Goal: Task Accomplishment & Management: Use online tool/utility

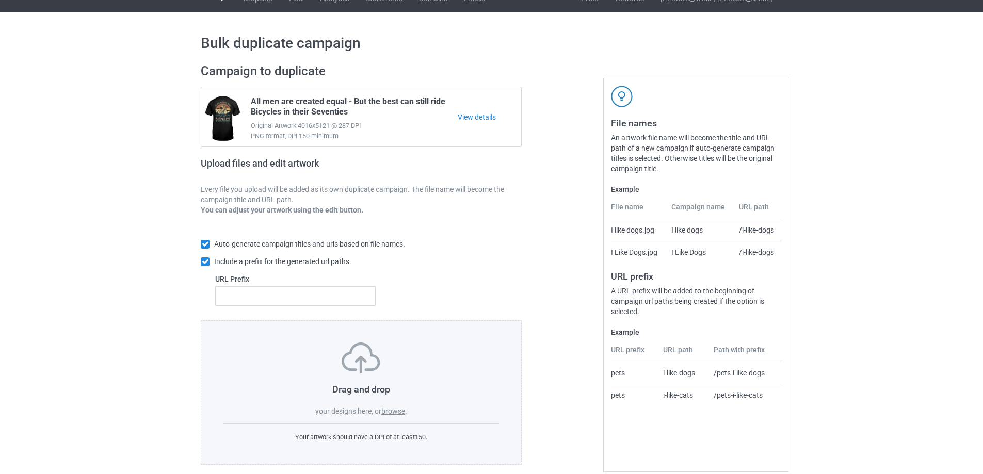
scroll to position [29, 0]
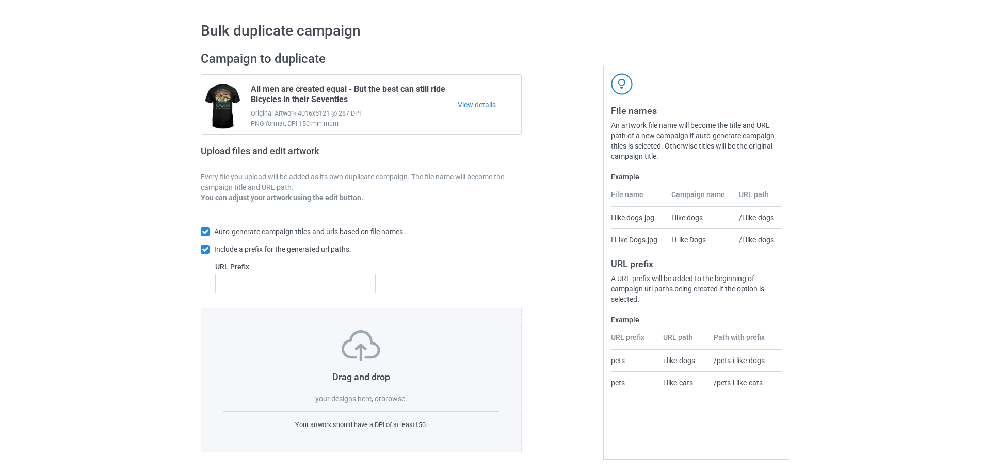
click at [394, 397] on label "browse" at bounding box center [393, 399] width 24 height 8
click at [0, 0] on input "browse" at bounding box center [0, 0] width 0 height 0
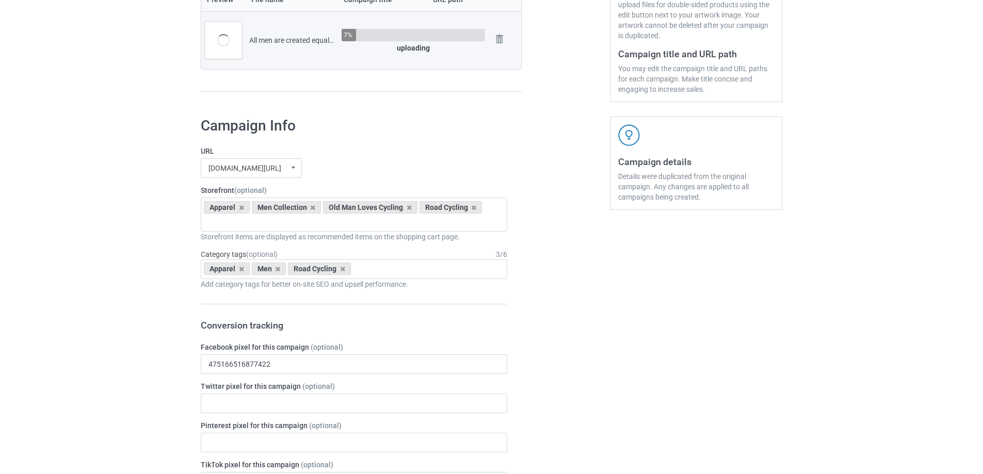
scroll to position [304, 0]
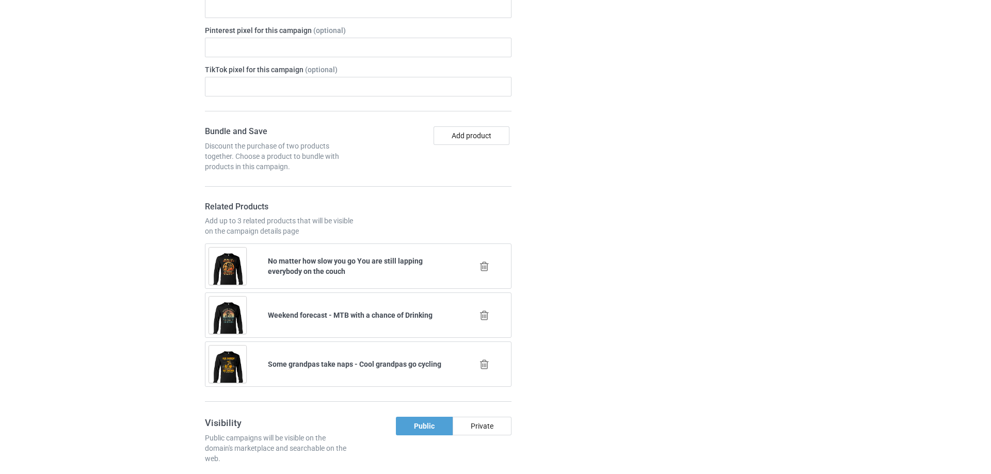
scroll to position [717, 0]
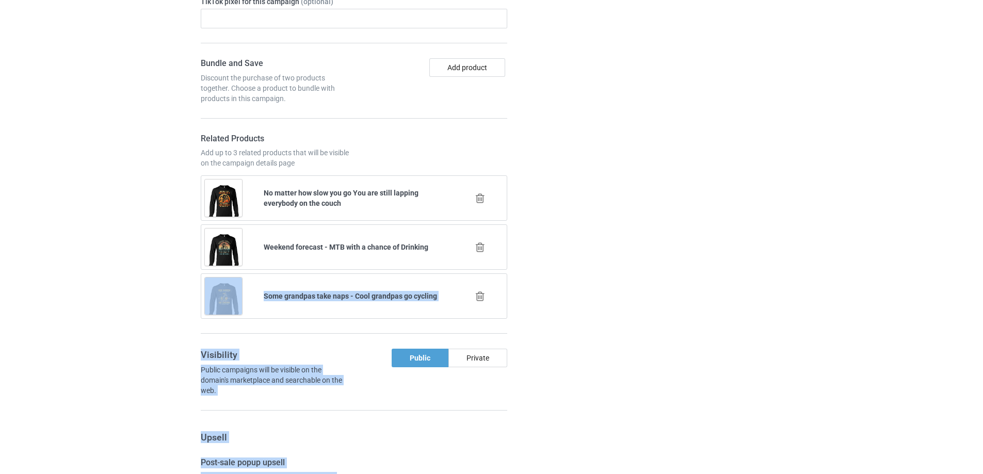
drag, startPoint x: 481, startPoint y: 247, endPoint x: 555, endPoint y: 239, distance: 74.2
click at [567, 241] on div "Campaign Info URL teecycle247.com/ undefined/ bestees-4u.com/ books-4life.com/ …" at bounding box center [491, 426] width 596 height 1561
click at [545, 248] on div at bounding box center [566, 426] width 74 height 1561
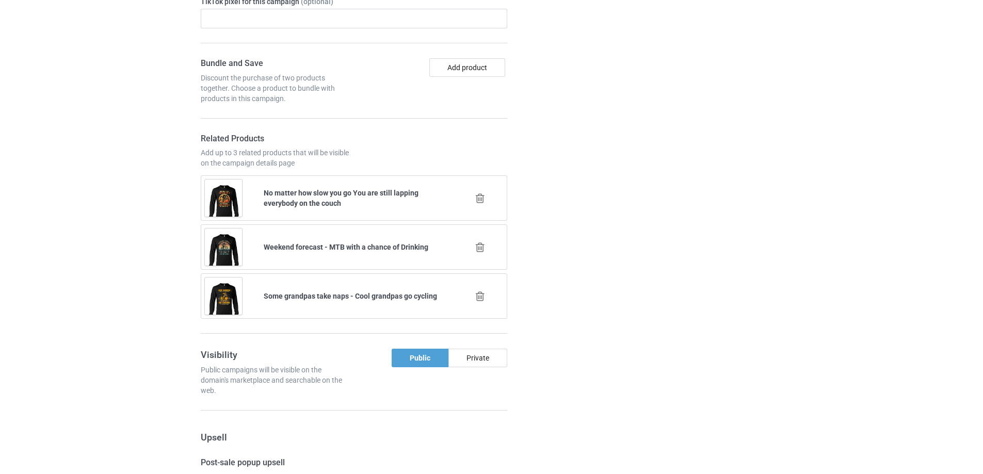
click at [479, 250] on icon at bounding box center [480, 247] width 13 height 11
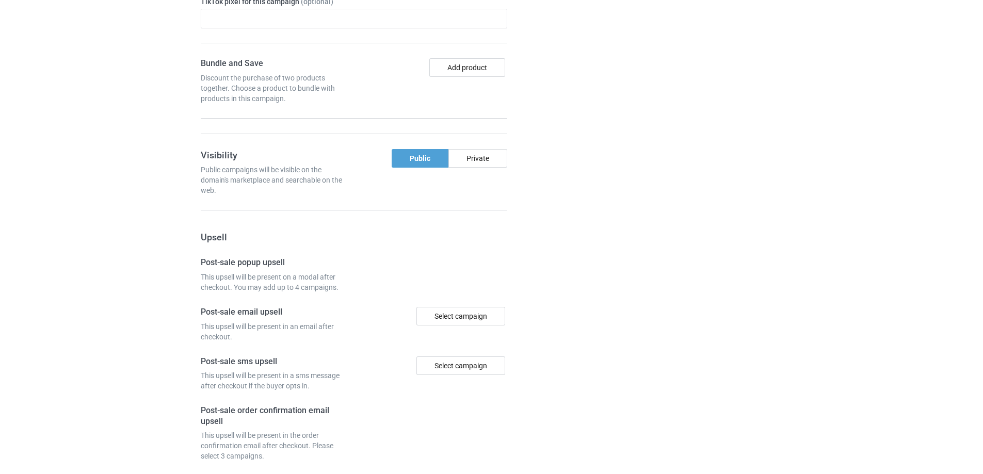
drag, startPoint x: 579, startPoint y: 250, endPoint x: 565, endPoint y: 242, distance: 15.9
click at [579, 249] on div at bounding box center [566, 102] width 74 height 912
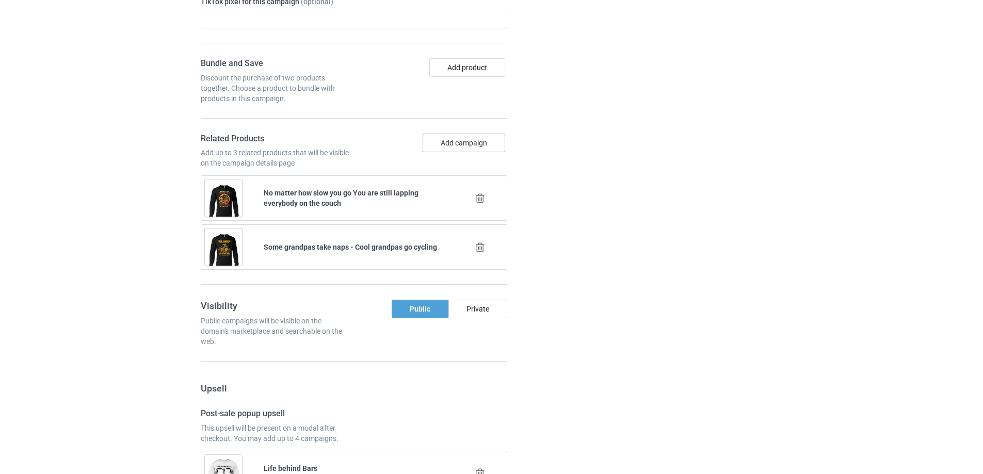
click at [488, 140] on button "Add campaign" at bounding box center [464, 143] width 83 height 19
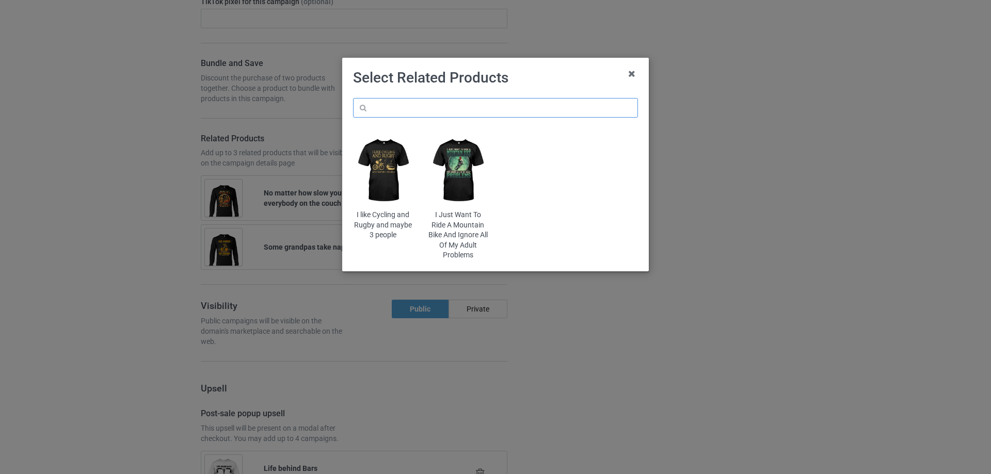
click at [508, 115] on input "text" at bounding box center [495, 108] width 285 height 20
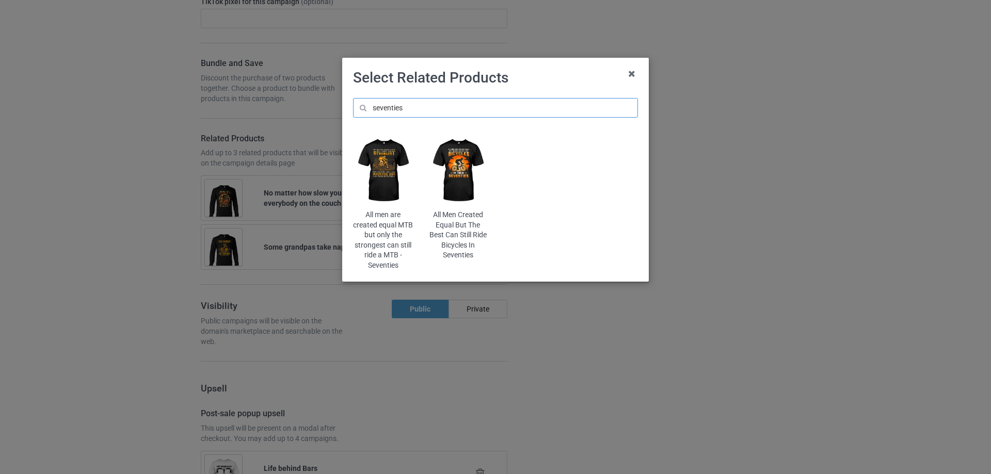
type input "seventies"
click at [539, 174] on img at bounding box center [533, 170] width 60 height 75
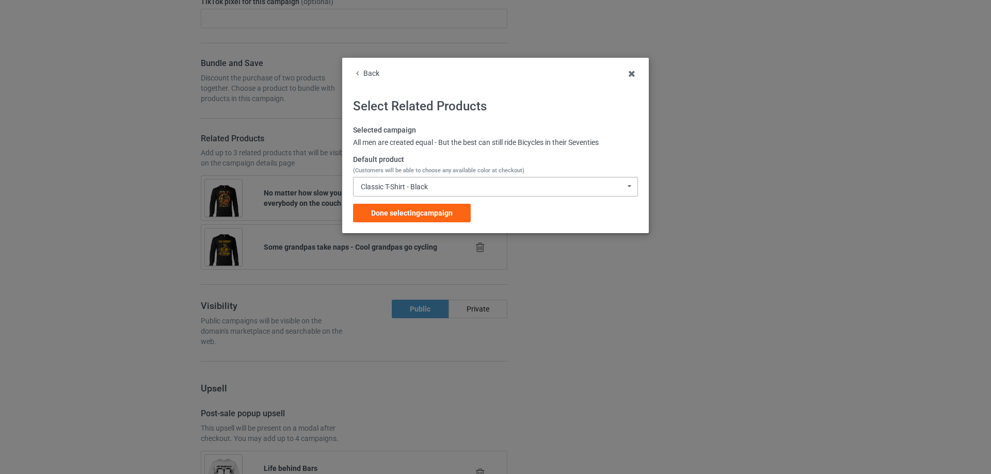
click at [409, 196] on div "Classic T-Shirt - Black Classic T-Shirt - Black Classic T-Shirt - Chocolate Cla…" at bounding box center [495, 187] width 285 height 20
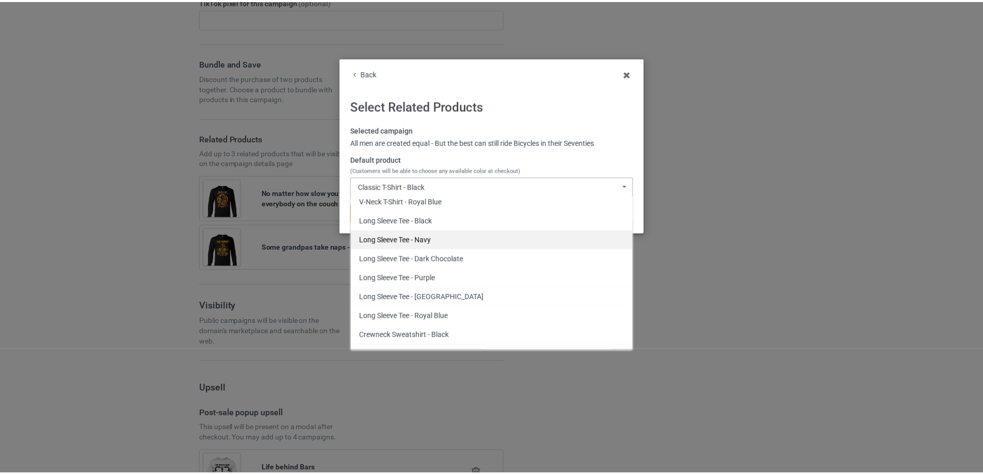
scroll to position [481, 0]
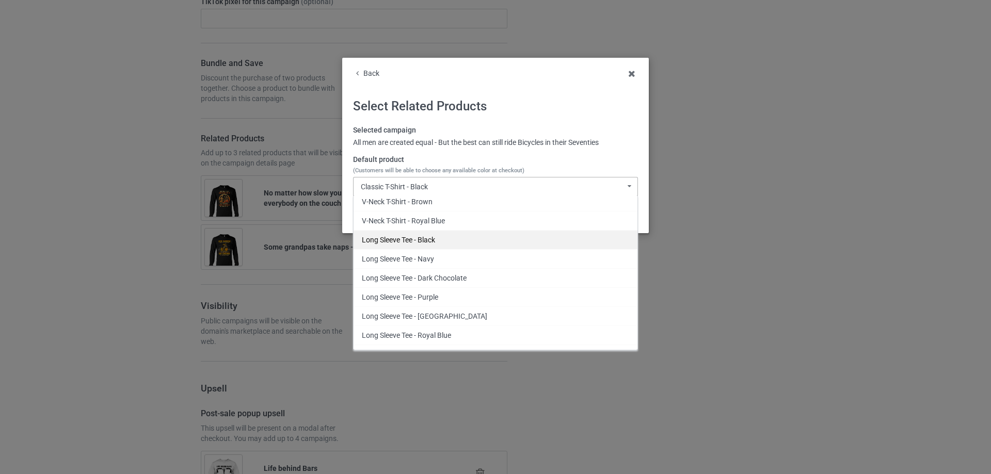
click at [452, 240] on div "Long Sleeve Tee - Black" at bounding box center [495, 239] width 284 height 19
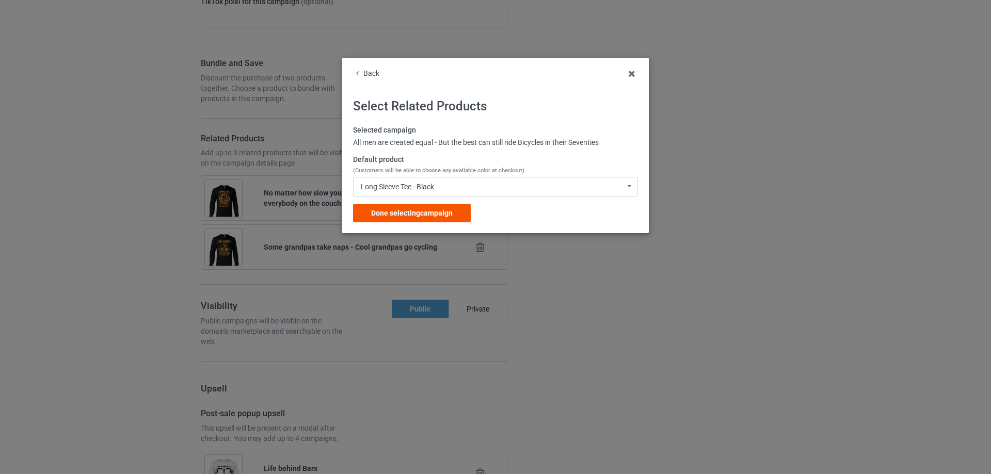
click at [412, 213] on span "Done selecting campaign" at bounding box center [412, 213] width 82 height 8
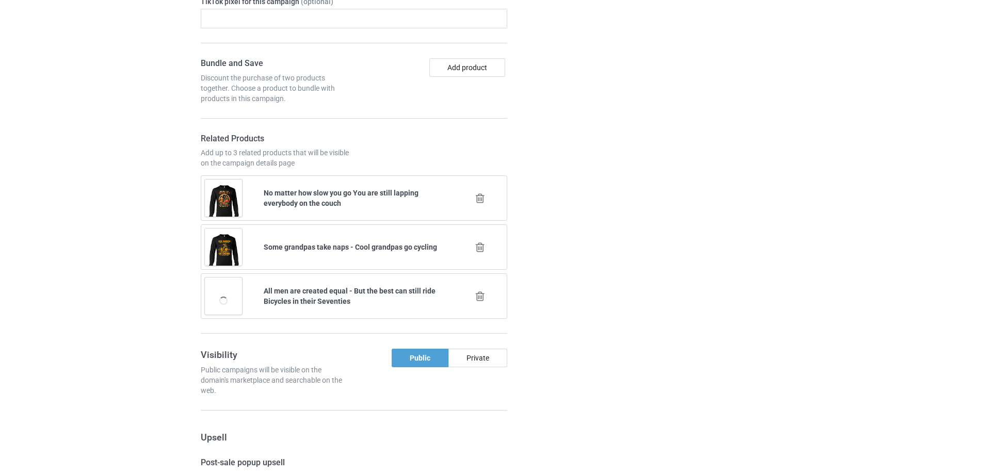
click at [597, 231] on div at bounding box center [566, 426] width 74 height 1561
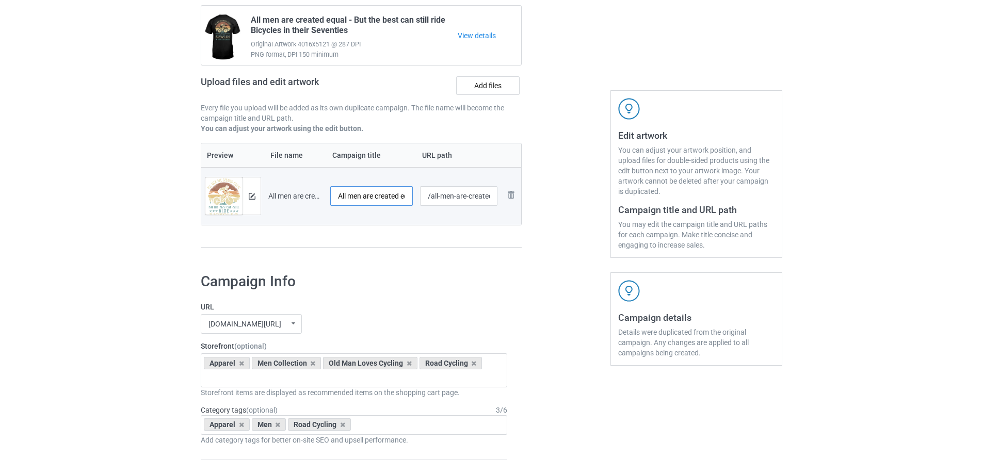
scroll to position [0, 33]
drag, startPoint x: 371, startPoint y: 191, endPoint x: 410, endPoint y: 195, distance: 39.3
click at [410, 195] on input "All men are created equal - 60s" at bounding box center [371, 196] width 83 height 20
click at [383, 196] on input "All men are created equal - 60s" at bounding box center [371, 196] width 83 height 20
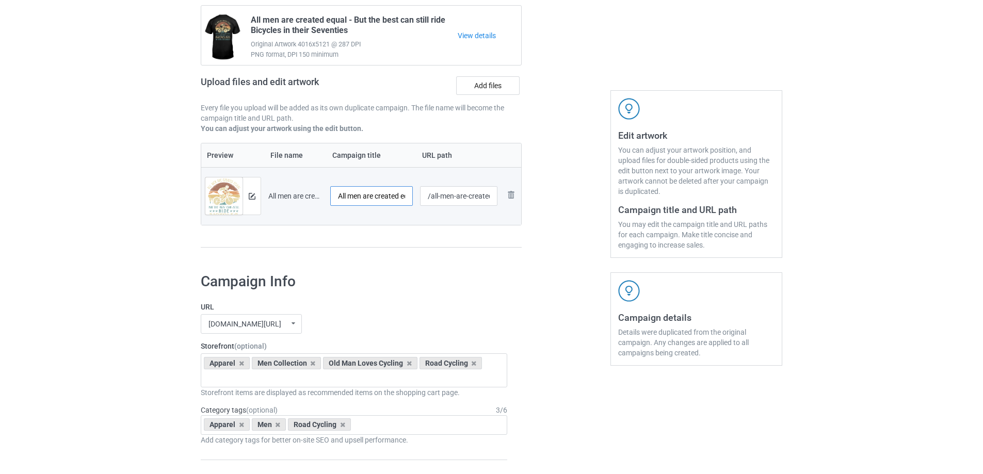
scroll to position [0, 33]
drag, startPoint x: 375, startPoint y: 198, endPoint x: 424, endPoint y: 197, distance: 49.0
click at [425, 197] on tr "Preview and edit artwork All men are created equal - 60s.png All men are create…" at bounding box center [361, 196] width 320 height 58
click at [381, 195] on input "All men are created equal - 60s" at bounding box center [371, 196] width 83 height 20
drag, startPoint x: 355, startPoint y: 197, endPoint x: 419, endPoint y: 198, distance: 63.5
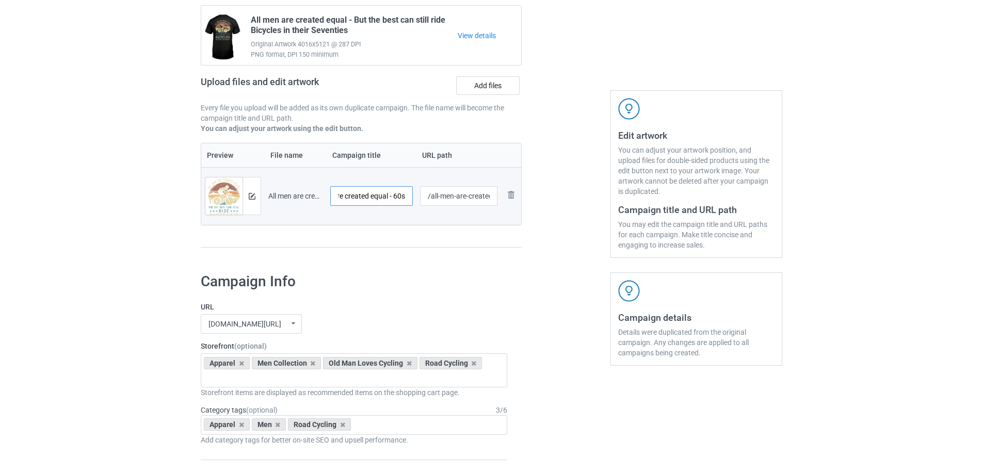
click at [432, 197] on tr "Preview and edit artwork All men are created equal - 60s.png All men are create…" at bounding box center [361, 196] width 320 height 58
click at [402, 198] on input "All men are created equal - 60s" at bounding box center [371, 196] width 83 height 20
drag, startPoint x: 394, startPoint y: 196, endPoint x: 429, endPoint y: 197, distance: 35.1
click at [429, 197] on tr "Preview and edit artwork All men are created equal - 60s.png All men are create…" at bounding box center [361, 196] width 320 height 58
paste input "But the best can still ride in their seventies70s"
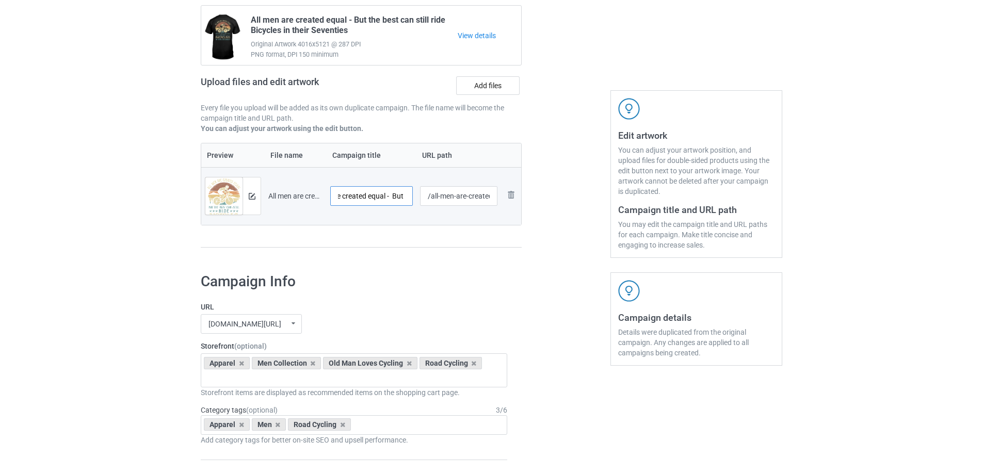
scroll to position [0, 171]
drag, startPoint x: 392, startPoint y: 197, endPoint x: 407, endPoint y: 197, distance: 15.5
click at [407, 197] on input "All men are created equal - But the best can still ride in their seventies70s" at bounding box center [371, 196] width 83 height 20
click at [398, 195] on input "All men are created equal - But the best can still ride in their seventies" at bounding box center [371, 196] width 83 height 20
drag, startPoint x: 398, startPoint y: 195, endPoint x: 500, endPoint y: 198, distance: 102.2
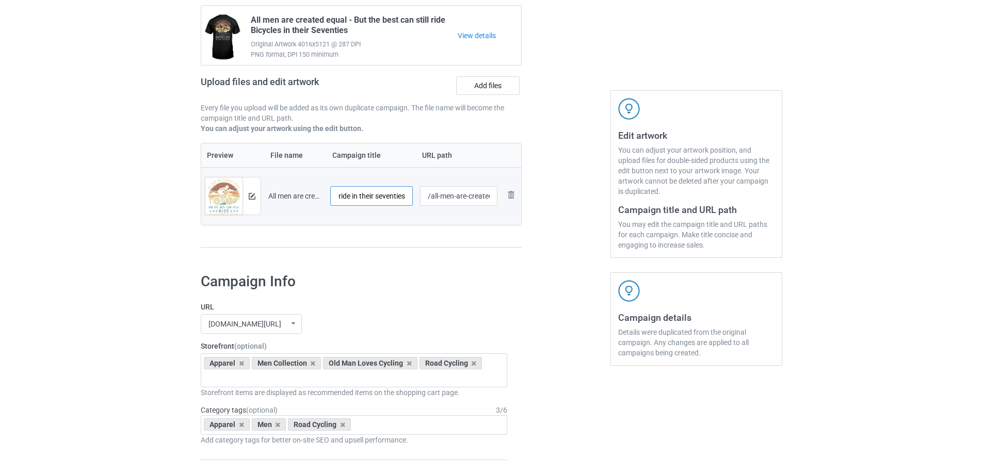
click at [398, 195] on input "All men are created equal - But the best can still ride in their seventies" at bounding box center [371, 196] width 83 height 20
click at [360, 197] on input "All men are created equal - But the best can still ride in their Sixties" at bounding box center [371, 196] width 83 height 20
type input "All men are created equal - But the best can still ride in their Sixties"
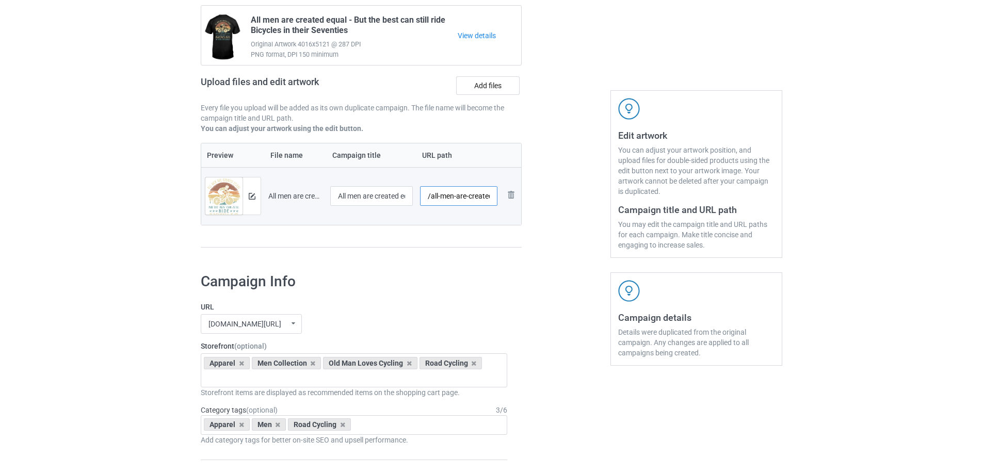
click at [442, 198] on input "/all-men-are-created-equal-60-s" at bounding box center [459, 196] width 78 height 20
paste input "ront-70s-cycling-men"
drag, startPoint x: 444, startPoint y: 197, endPoint x: 438, endPoint y: 197, distance: 5.7
click at [438, 197] on input "/ront-70s-cycling-men" at bounding box center [459, 196] width 78 height 20
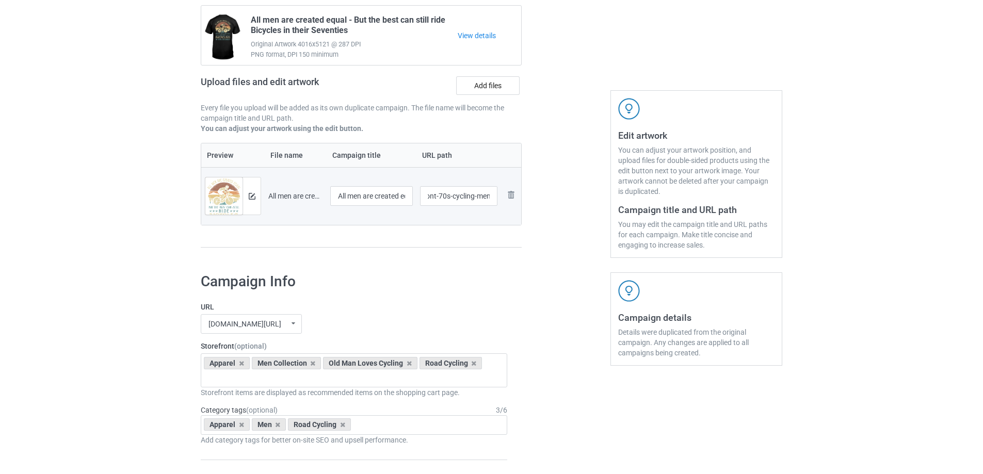
click at [467, 253] on div "Campaign to duplicate All men are created equal - But the best can still ride B…" at bounding box center [360, 120] width 335 height 290
click at [449, 197] on input "/ront-70s-cycling-men" at bounding box center [459, 196] width 78 height 20
click at [429, 199] on input "/ront-70s-cycling-men" at bounding box center [459, 196] width 78 height 20
click at [452, 196] on input "/front-70s-cycling-men" at bounding box center [459, 196] width 78 height 20
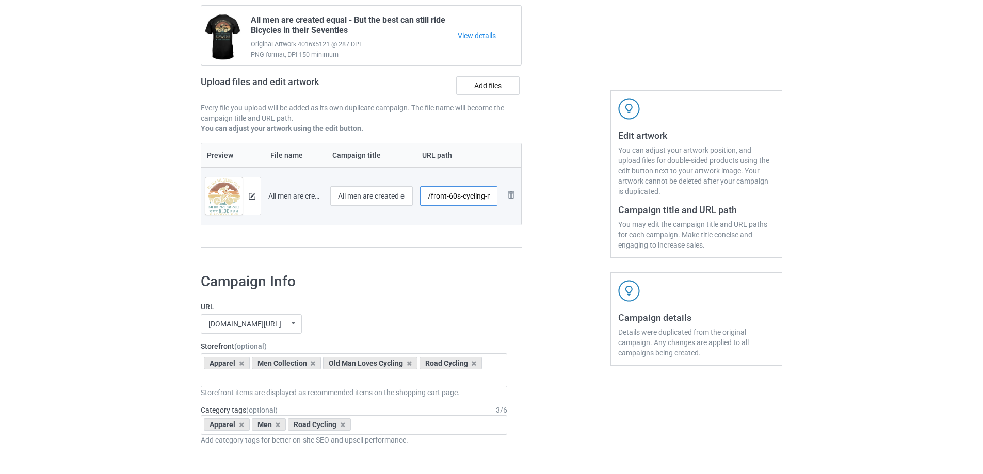
click at [436, 196] on input "/front-60s-cycling-men" at bounding box center [459, 196] width 78 height 20
drag, startPoint x: 461, startPoint y: 199, endPoint x: 490, endPoint y: 199, distance: 28.9
click at [490, 199] on input "/back-60s-cycling-men" at bounding box center [459, 196] width 78 height 20
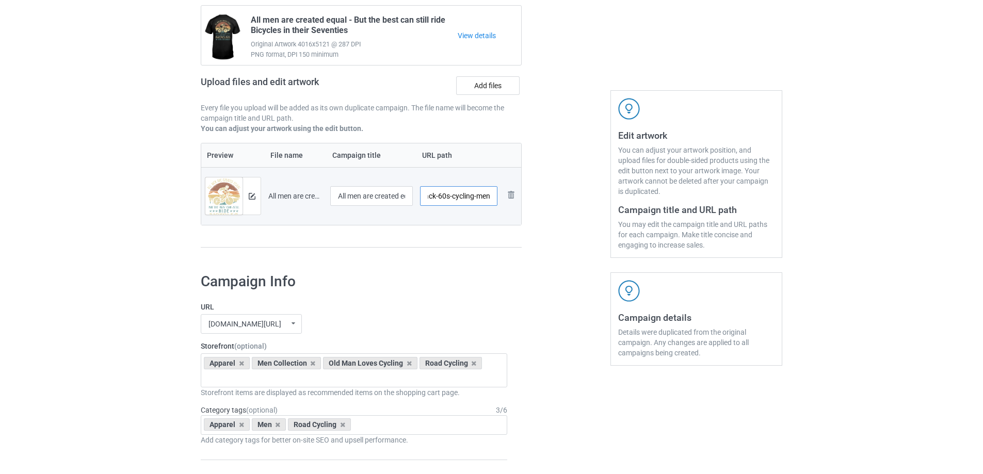
type input "/back-60s-cycling-men"
click at [549, 193] on div at bounding box center [566, 120] width 74 height 290
click at [250, 196] on img at bounding box center [252, 196] width 7 height 7
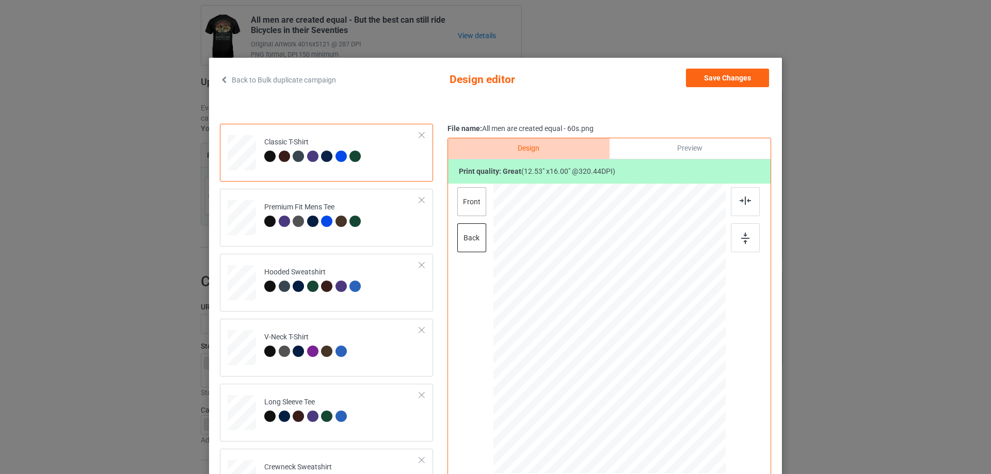
click at [475, 205] on div "front" at bounding box center [471, 201] width 29 height 29
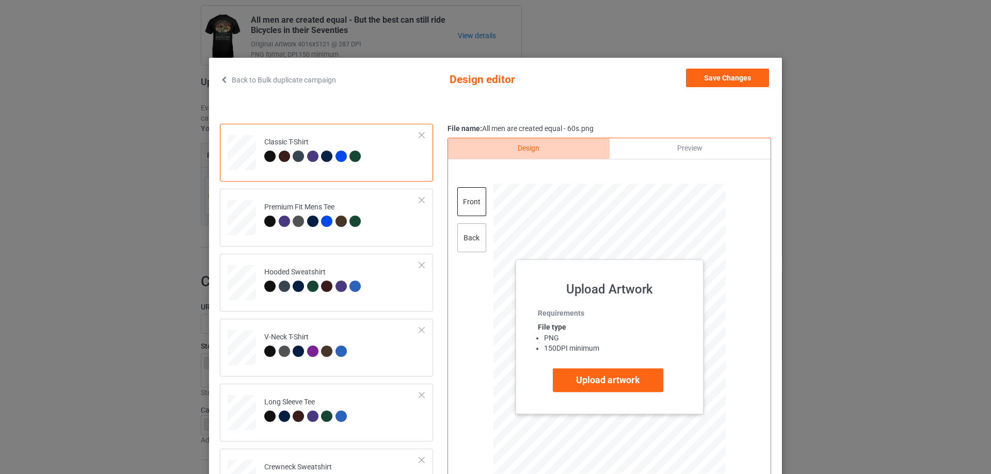
click at [463, 238] on div "back" at bounding box center [471, 237] width 29 height 29
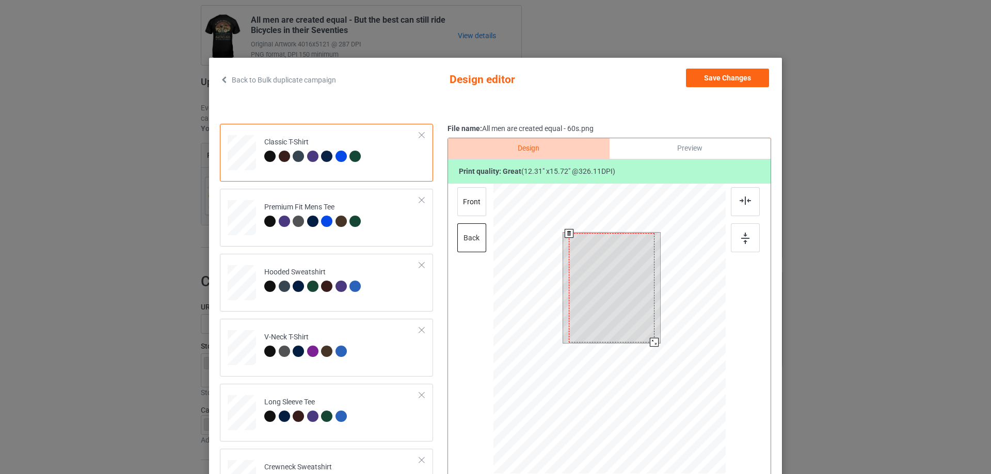
click at [651, 342] on div at bounding box center [654, 342] width 9 height 9
click at [741, 81] on button "Save Changes" at bounding box center [727, 78] width 83 height 19
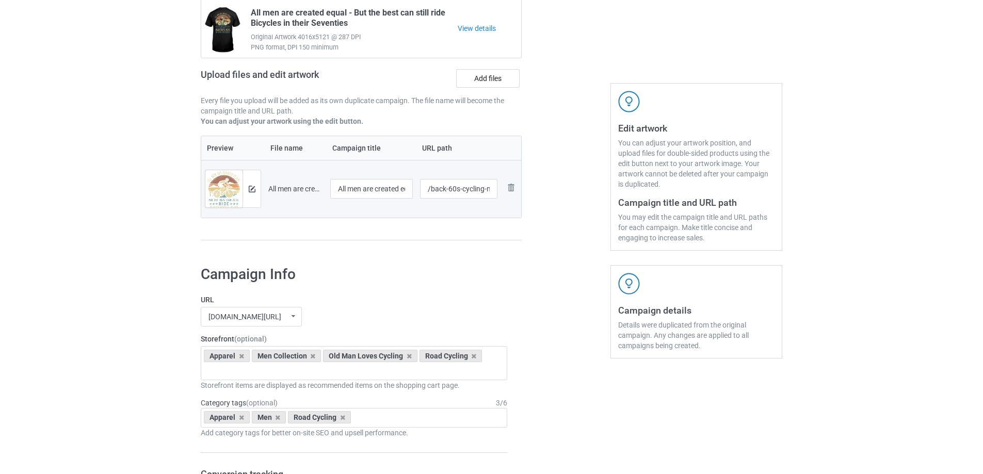
scroll to position [98, 0]
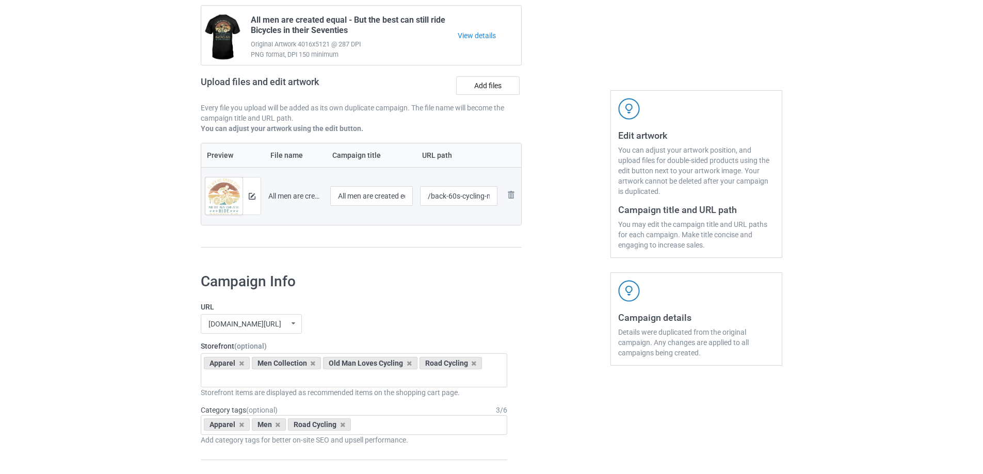
click at [570, 227] on div at bounding box center [566, 120] width 74 height 290
click at [496, 82] on label "Add files" at bounding box center [487, 85] width 63 height 19
click at [0, 0] on input "Add files" at bounding box center [0, 0] width 0 height 0
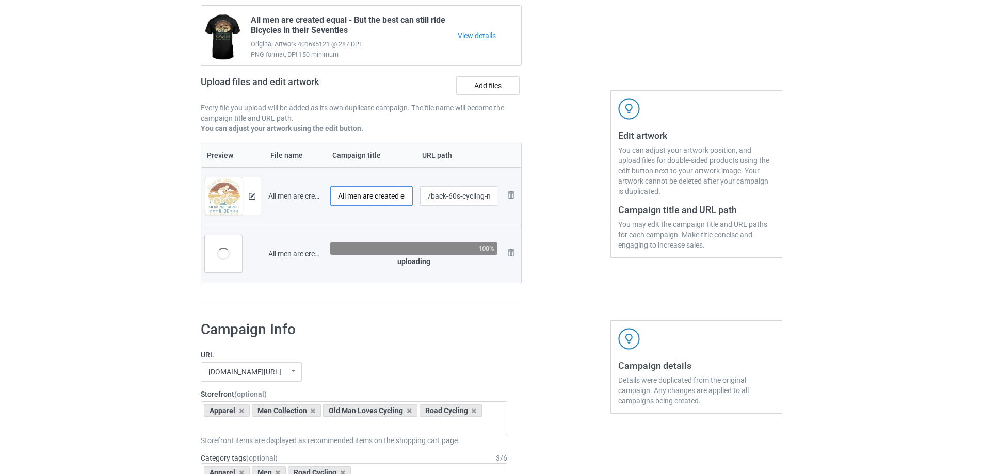
scroll to position [0, 150]
drag, startPoint x: 373, startPoint y: 198, endPoint x: 424, endPoint y: 195, distance: 51.7
click at [424, 195] on tr "Preview and edit artwork All men are created equal - 60s.png All men are create…" at bounding box center [361, 196] width 320 height 58
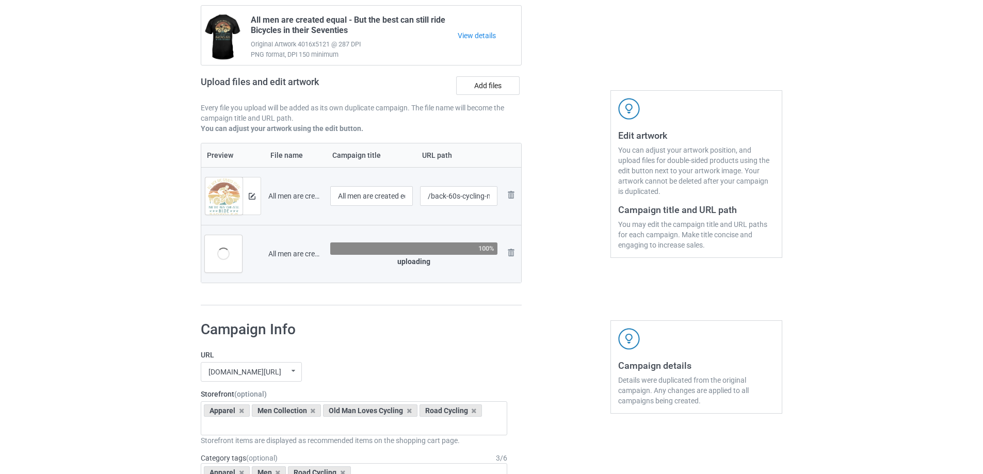
click at [364, 253] on input "All men are created equal - 80s" at bounding box center [371, 254] width 83 height 20
paste input "But the best can still ride in their Sixties"
drag, startPoint x: 381, startPoint y: 255, endPoint x: 283, endPoint y: 254, distance: 97.5
click at [283, 254] on tr "Preview and edit artwork All men are created equal - 80s.png All men are create…" at bounding box center [361, 254] width 320 height 58
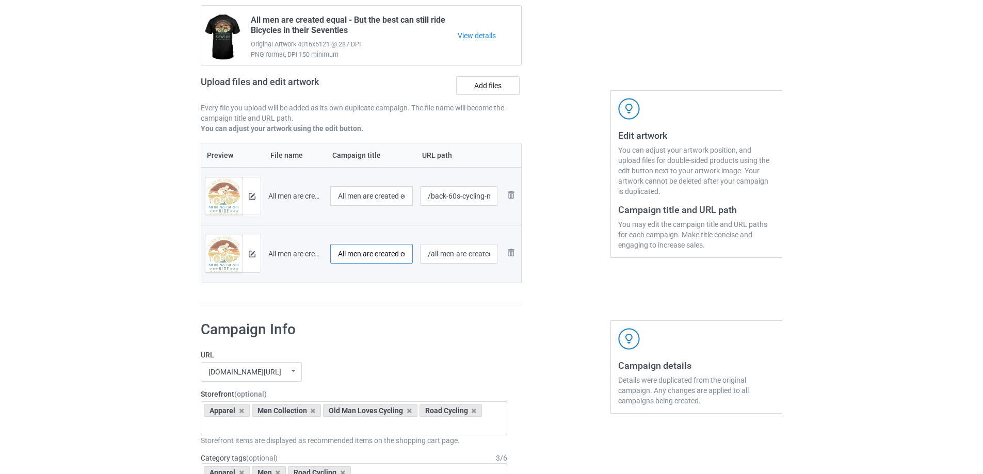
click at [382, 258] on input "All men are created equal - But the best can still ride in their Sixties" at bounding box center [371, 254] width 83 height 20
drag, startPoint x: 359, startPoint y: 251, endPoint x: 451, endPoint y: 255, distance: 91.9
click at [451, 255] on tr "Preview and edit artwork All men are created equal - 80s.png All men are create…" at bounding box center [361, 254] width 320 height 58
click at [398, 257] on input "All men are created equal - But the best can still ride in their Sixties" at bounding box center [371, 254] width 83 height 20
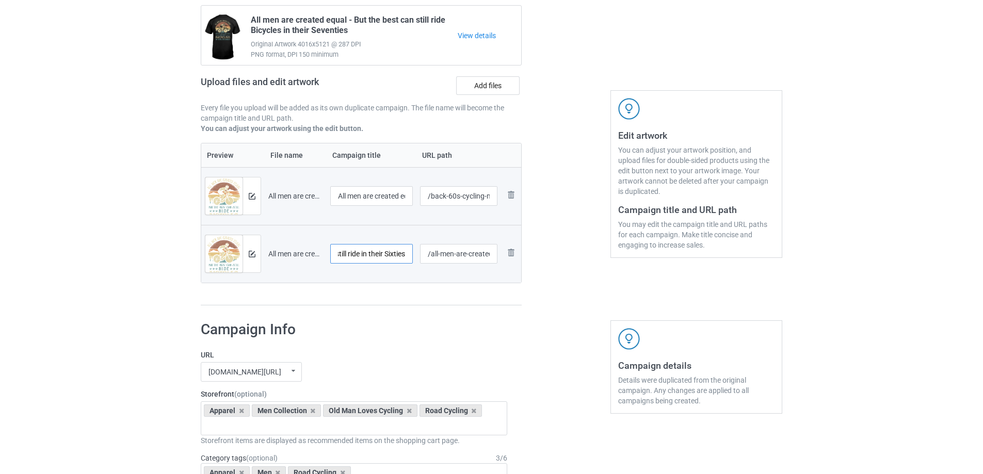
click at [398, 257] on input "All men are created equal - But the best can still ride in their Sixties" at bounding box center [371, 254] width 83 height 20
type input "All men are created equal - But the best can still ride in their Eighties"
click at [455, 192] on input "/back-60s-cycling-men" at bounding box center [459, 196] width 78 height 20
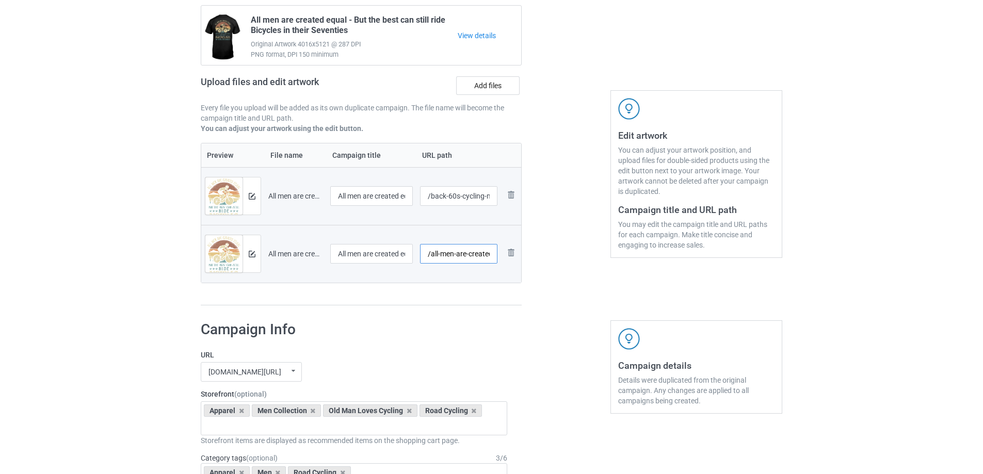
click at [472, 256] on input "/all-men-are-created-equal-80-s" at bounding box center [459, 254] width 78 height 20
paste input "back-60s-cycling-men"
click at [441, 255] on input "/back-60s-cycling-men" at bounding box center [459, 254] width 78 height 20
type input "/back-80s-cycling-men"
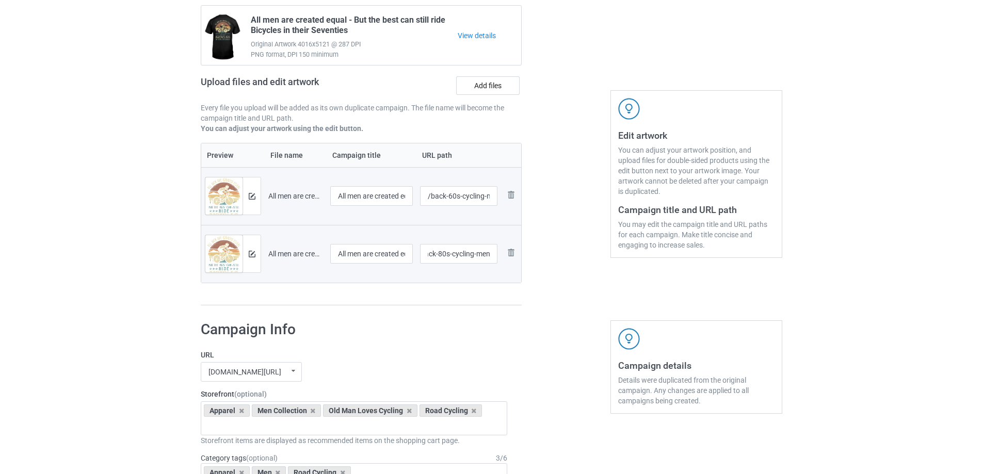
click at [592, 270] on div at bounding box center [566, 144] width 74 height 338
click at [255, 255] on img at bounding box center [252, 254] width 7 height 7
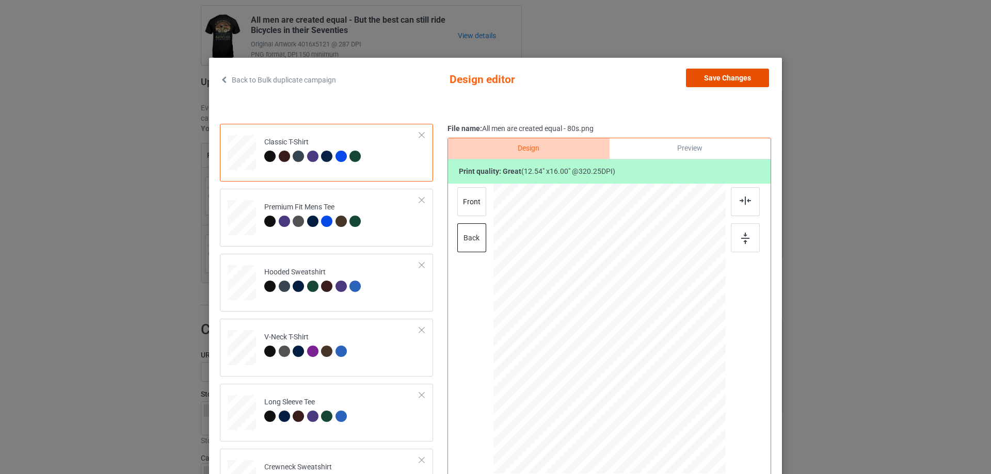
click at [725, 79] on button "Save Changes" at bounding box center [727, 78] width 83 height 19
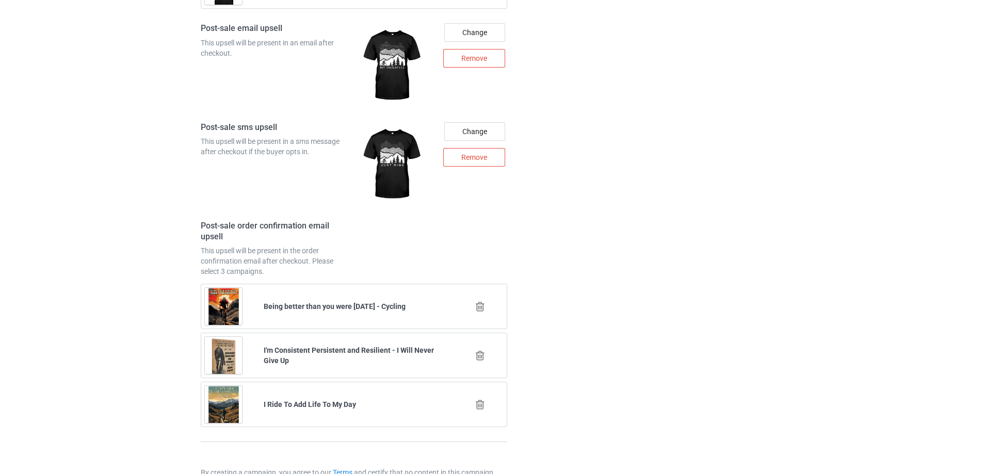
scroll to position [1513, 0]
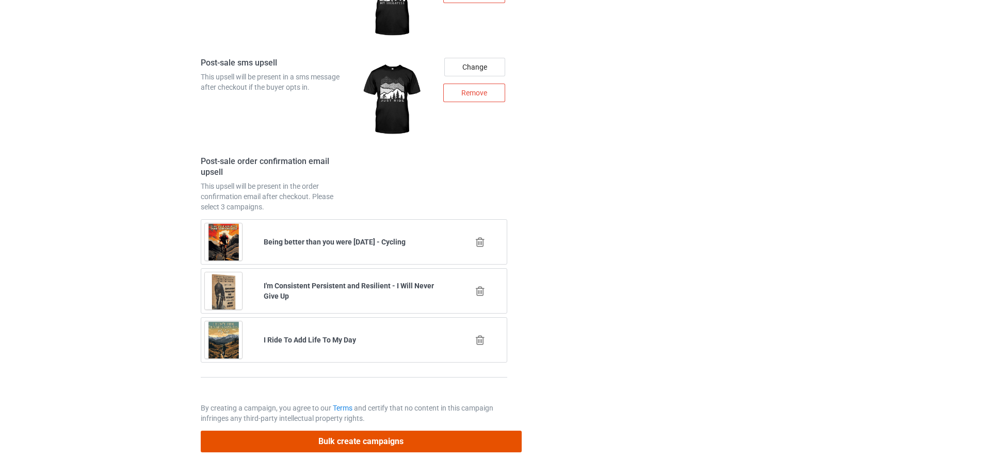
click at [426, 443] on button "Bulk create campaigns" at bounding box center [361, 441] width 321 height 21
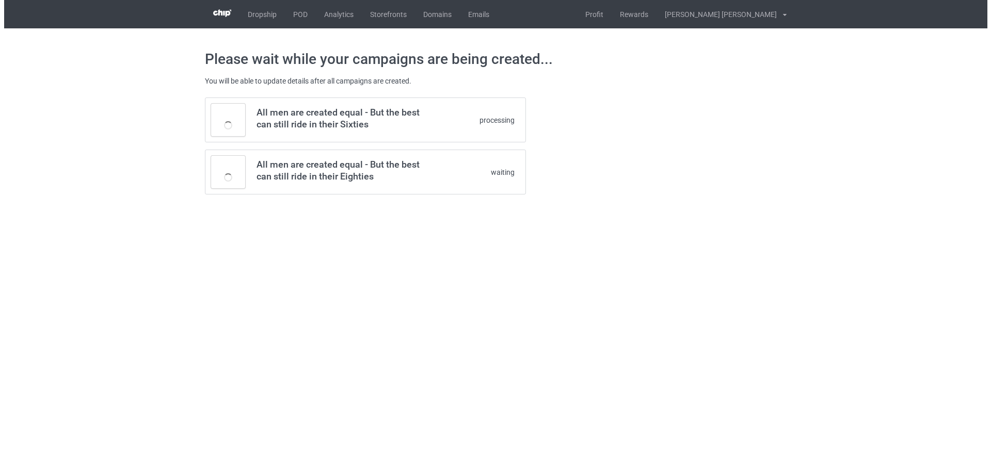
scroll to position [0, 0]
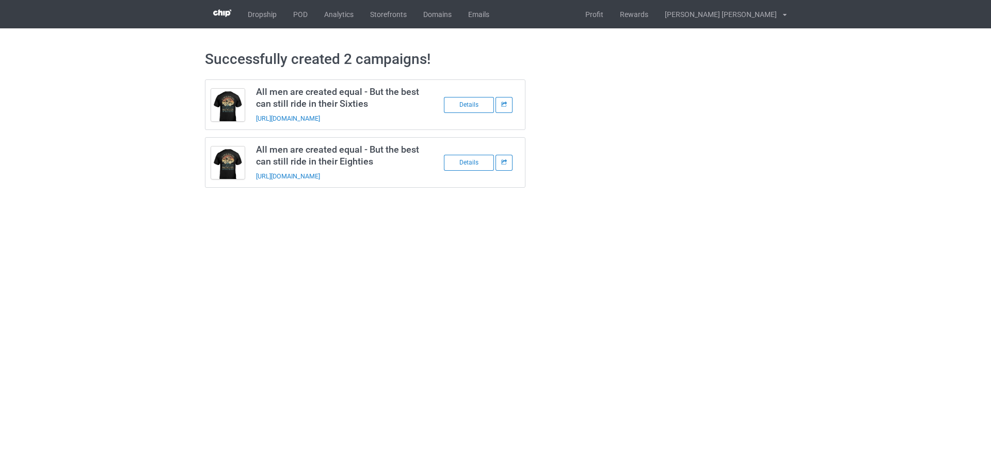
drag, startPoint x: 610, startPoint y: 156, endPoint x: 593, endPoint y: 128, distance: 32.5
click at [610, 155] on div "All men are created equal - But the best can still ride in their Sixties https:…" at bounding box center [496, 133] width 596 height 123
click at [593, 150] on div at bounding box center [569, 133] width 74 height 123
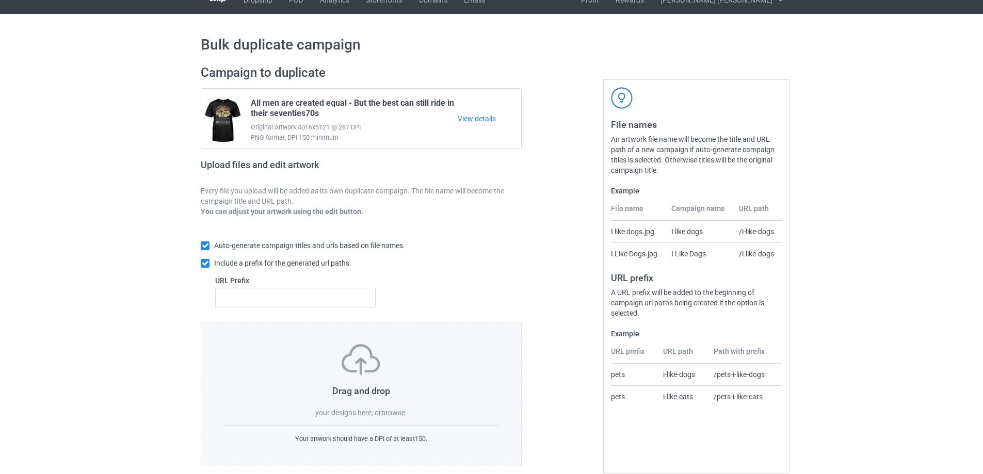
scroll to position [29, 0]
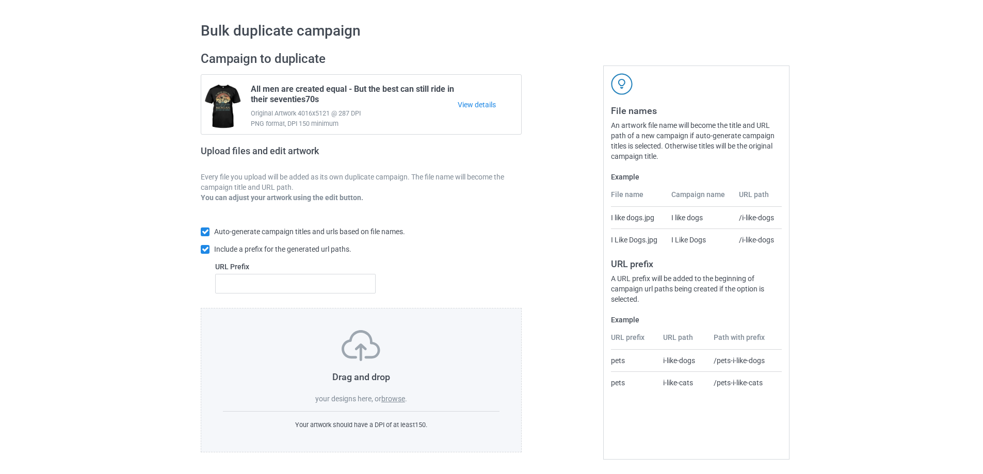
click at [396, 399] on label "browse" at bounding box center [393, 399] width 24 height 8
click at [0, 0] on input "browse" at bounding box center [0, 0] width 0 height 0
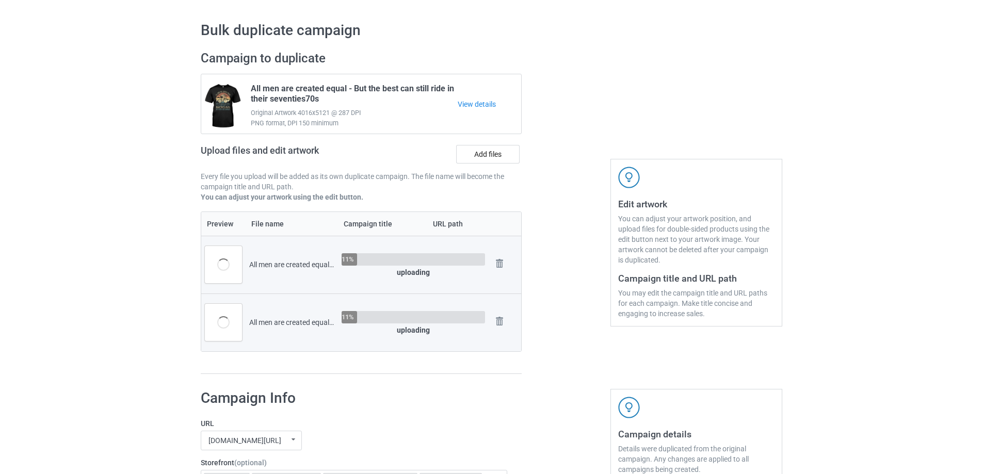
click at [560, 298] on div at bounding box center [566, 212] width 74 height 338
click at [577, 177] on div at bounding box center [566, 212] width 74 height 338
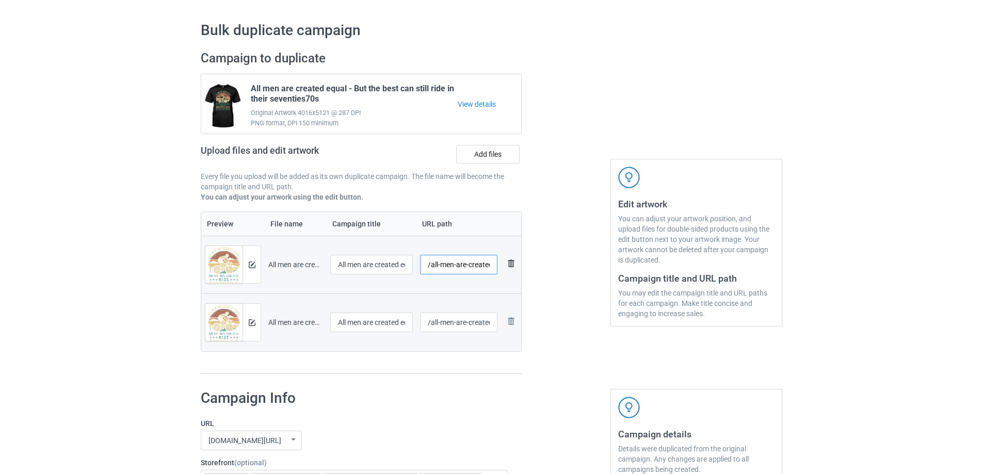
scroll to position [0, 38]
drag, startPoint x: 435, startPoint y: 270, endPoint x: 516, endPoint y: 267, distance: 81.1
click at [516, 267] on tr "Preview and edit artwork All men are created equal - 60s.png All men are create…" at bounding box center [361, 265] width 320 height 58
click at [378, 263] on input "All men are created equal - 60s" at bounding box center [371, 265] width 83 height 20
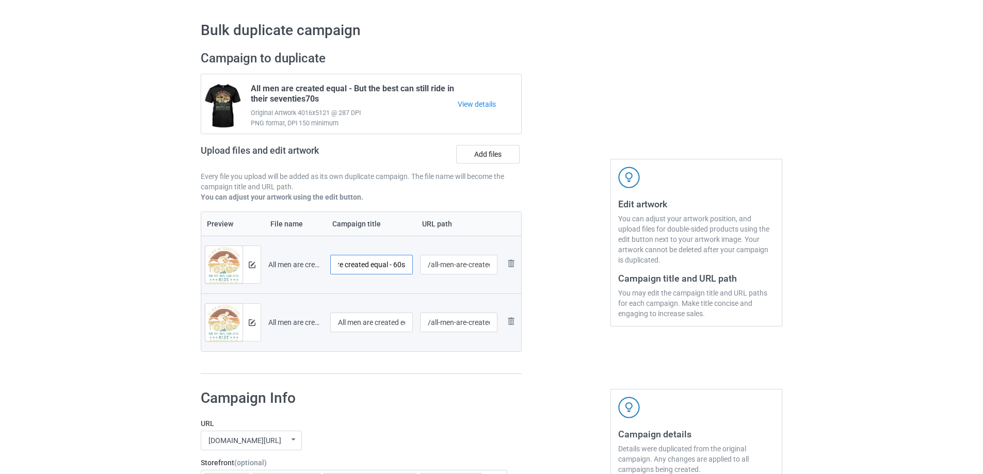
drag, startPoint x: 374, startPoint y: 268, endPoint x: 444, endPoint y: 269, distance: 69.7
click at [444, 269] on tr "Preview and edit artwork All men are created equal - 60s.png All men are create…" at bounding box center [361, 265] width 320 height 58
click at [378, 265] on input "All men are created equal - 60s" at bounding box center [371, 265] width 83 height 20
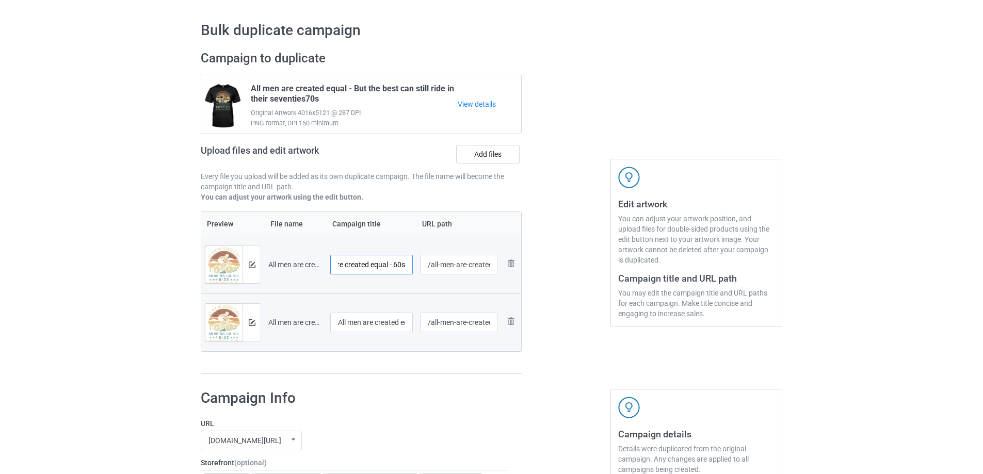
drag, startPoint x: 363, startPoint y: 265, endPoint x: 438, endPoint y: 268, distance: 74.3
click at [438, 268] on tr "Preview and edit artwork All men are created equal - 60s.png All men are create…" at bounding box center [361, 265] width 320 height 58
click at [394, 268] on input "All men are created equal - 60s" at bounding box center [371, 265] width 83 height 20
click at [396, 264] on input "All men are created equal - 60s" at bounding box center [371, 265] width 83 height 20
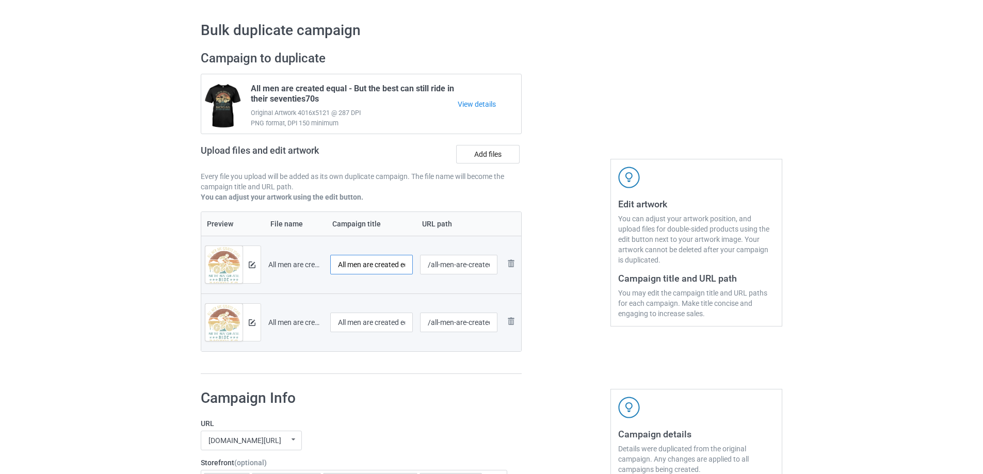
click at [371, 262] on input "All men are created equal - 60s" at bounding box center [371, 265] width 83 height 20
drag, startPoint x: 395, startPoint y: 264, endPoint x: 482, endPoint y: 265, distance: 87.2
click at [484, 265] on tr "Preview and edit artwork All men are created equal - 60s.png All men are create…" at bounding box center [361, 265] width 320 height 58
click at [386, 267] on input "All men are created equal - 60s" at bounding box center [371, 265] width 83 height 20
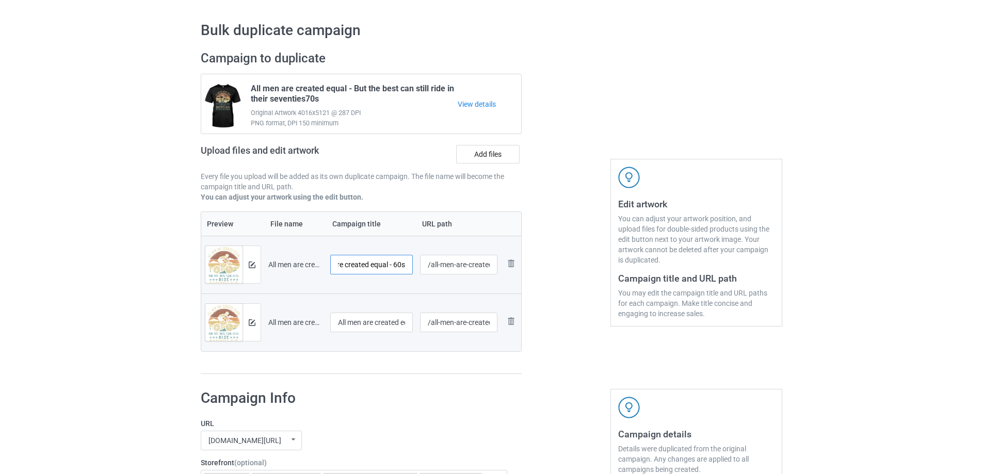
drag, startPoint x: 393, startPoint y: 266, endPoint x: 443, endPoint y: 267, distance: 50.1
click at [442, 267] on tr "Preview and edit artwork All men are created equal - 60s.png All men are create…" at bounding box center [361, 265] width 320 height 58
paste input "But the best can still ride in their Sixties"
type input "All men are created equal - But the best can still ride in their Sixties"
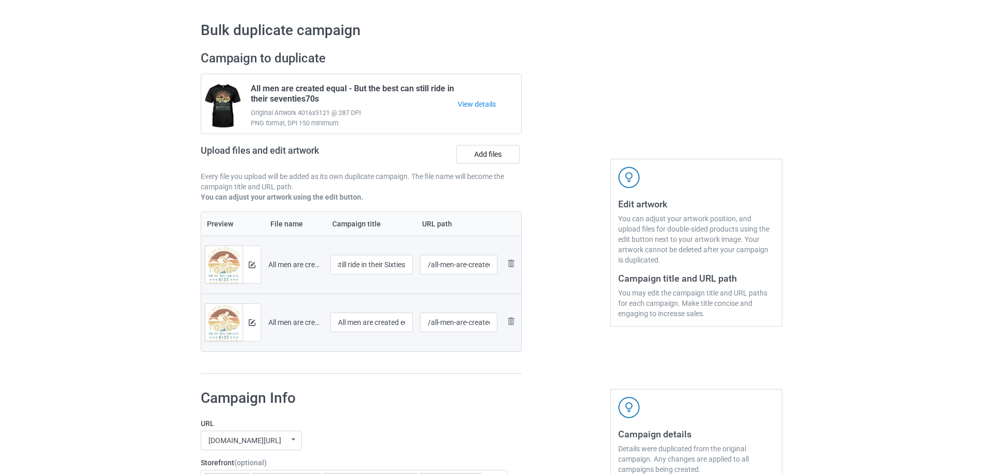
click at [554, 264] on div at bounding box center [566, 212] width 74 height 338
click at [457, 267] on input "/all-men-are-created-equal-60-s" at bounding box center [459, 265] width 78 height 20
paste input "back-60s-cycling-men"
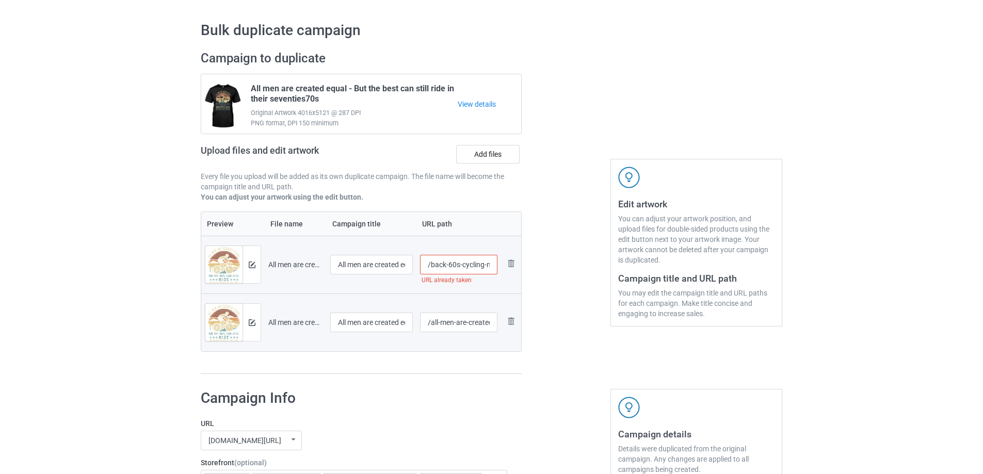
drag, startPoint x: 436, startPoint y: 268, endPoint x: 406, endPoint y: 268, distance: 31.0
click at [406, 268] on tr "Preview and edit artwork All men are created equal - 60s.png All men are create…" at bounding box center [361, 265] width 320 height 58
click at [442, 266] on input "/back-60s-cycling-men" at bounding box center [459, 265] width 78 height 20
type input "/front-60s-cycling-men"
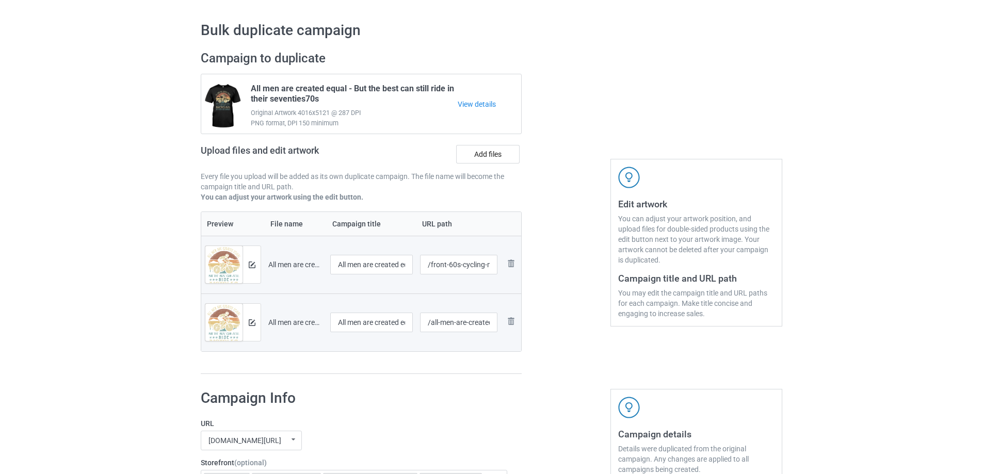
click at [560, 296] on div at bounding box center [566, 212] width 74 height 338
click at [449, 264] on input "/front-60s-cycling-men" at bounding box center [459, 265] width 78 height 20
click at [472, 319] on input "/all-men-are-created-equal-80-s" at bounding box center [459, 323] width 78 height 20
paste input "front-60s-cycling-men"
drag, startPoint x: 439, startPoint y: 322, endPoint x: 396, endPoint y: 322, distance: 42.8
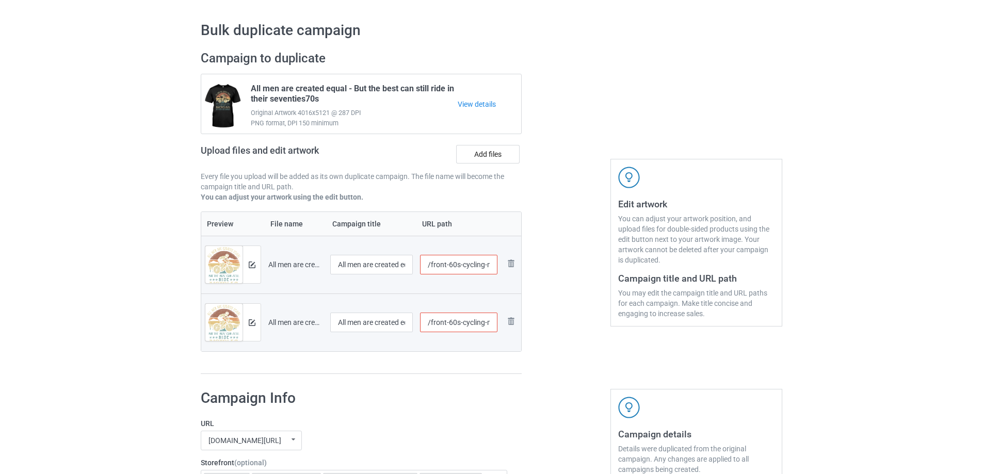
click at [396, 322] on tr "Preview and edit artwork All men are created equal - 80s.png All men are create…" at bounding box center [361, 323] width 320 height 58
click at [464, 322] on input "/front-60s-cycling-men" at bounding box center [459, 323] width 78 height 20
click at [433, 326] on input "/front-60s-cycling-men" at bounding box center [459, 323] width 78 height 20
click at [451, 322] on input "/front-60s-cycling-men" at bounding box center [459, 323] width 78 height 20
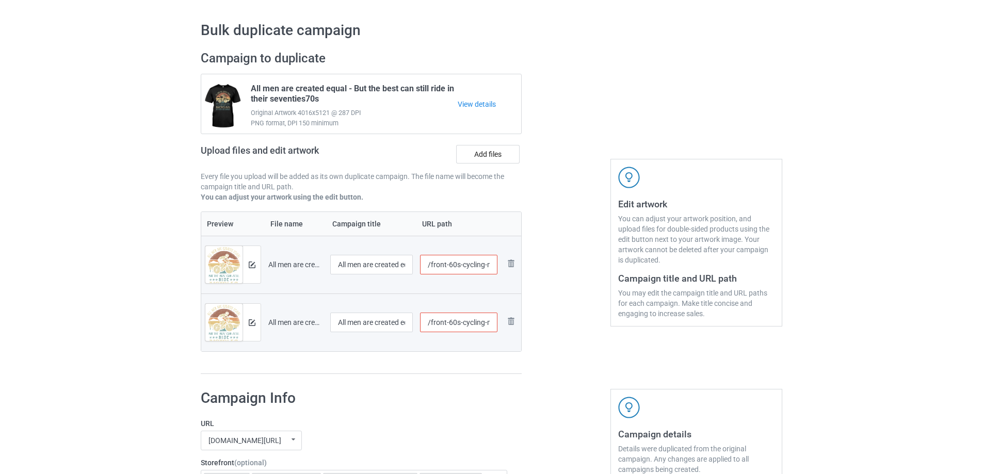
click at [452, 324] on input "/front-60s-cycling-men" at bounding box center [459, 323] width 78 height 20
type input "/front-80s-cycling-men"
click at [371, 263] on input "All men are created equal - But the best can still ride in their Sixties" at bounding box center [371, 265] width 83 height 20
drag, startPoint x: 370, startPoint y: 326, endPoint x: 469, endPoint y: 320, distance: 98.7
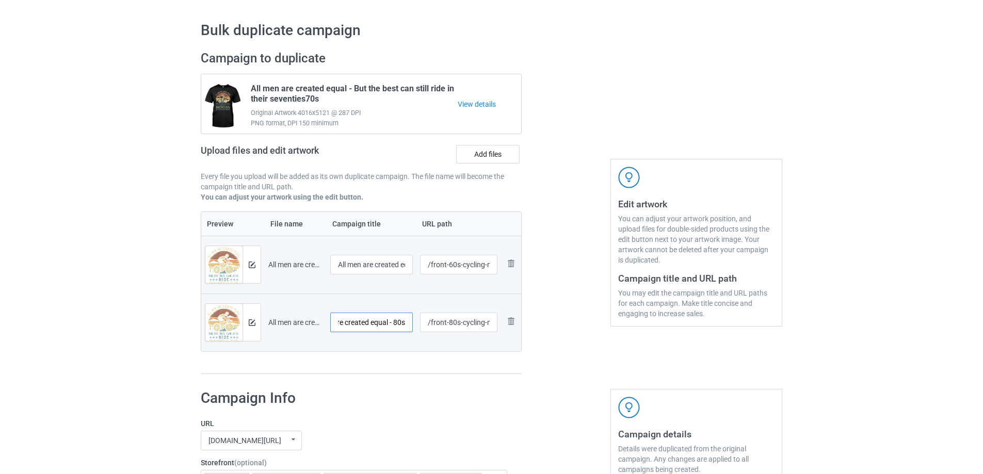
click at [469, 320] on tr "Preview and edit artwork All men are created equal - 80s.png All men are create…" at bounding box center [361, 323] width 320 height 58
paste input "But the best can still ride in their Sixtie"
click at [394, 324] on input "All men are created equal - But the best can still ride in their Sixties" at bounding box center [371, 323] width 83 height 20
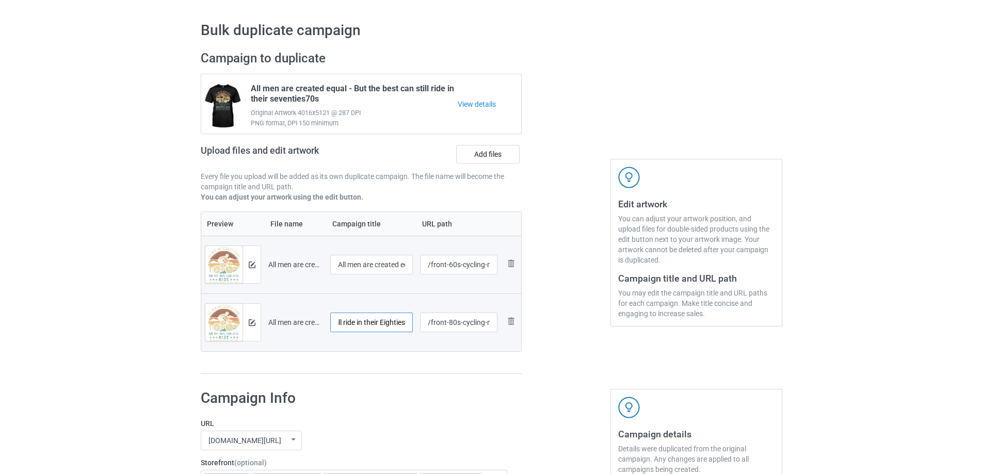
scroll to position [0, 151]
type input "All men are created equal - But the best can still ride in their Eighties"
click at [259, 322] on div at bounding box center [251, 322] width 18 height 37
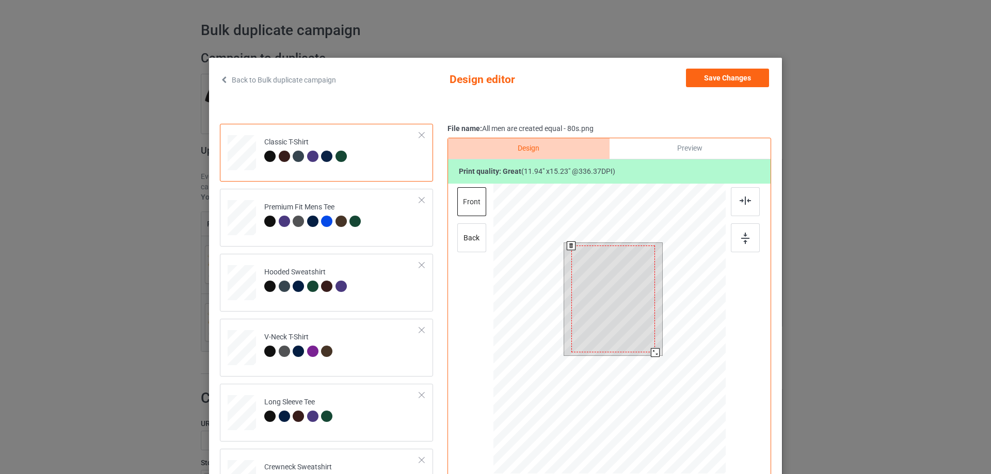
drag, startPoint x: 652, startPoint y: 350, endPoint x: 655, endPoint y: 344, distance: 6.7
click at [655, 344] on div at bounding box center [613, 299] width 99 height 112
click at [637, 328] on div at bounding box center [613, 298] width 84 height 107
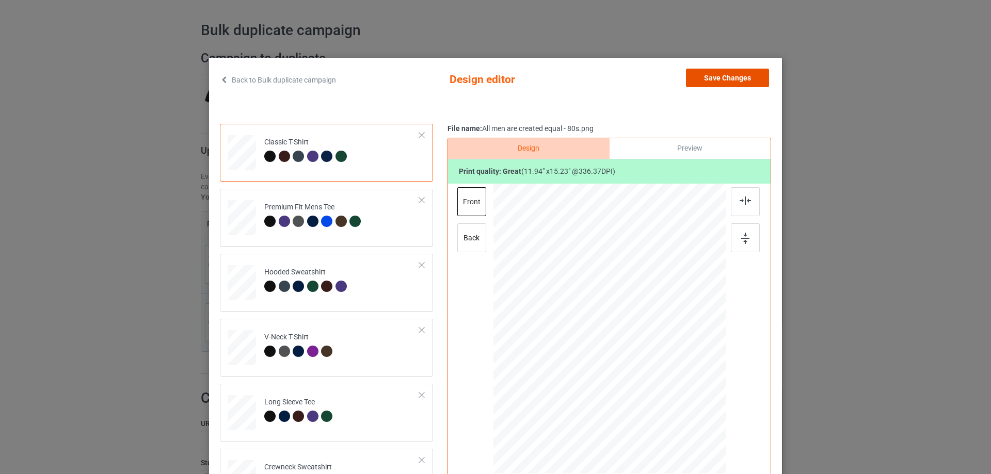
click at [707, 73] on button "Save Changes" at bounding box center [727, 78] width 83 height 19
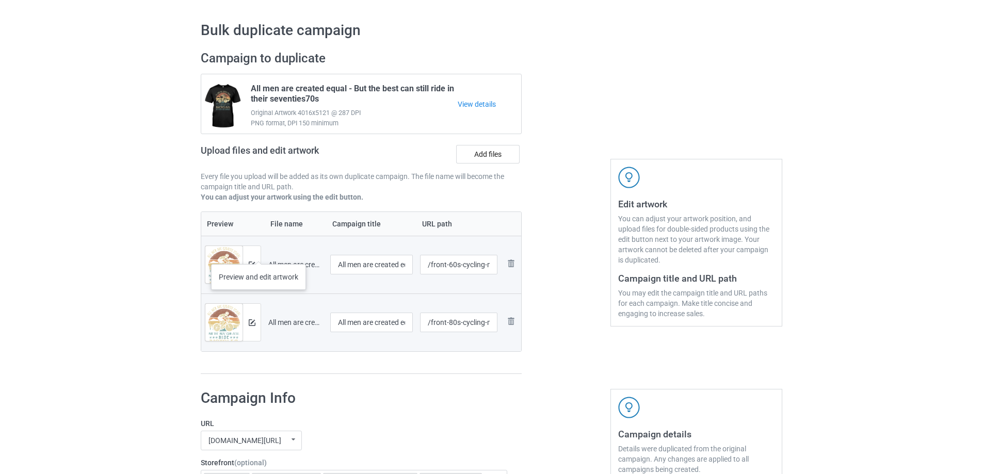
click at [256, 258] on div at bounding box center [251, 264] width 18 height 37
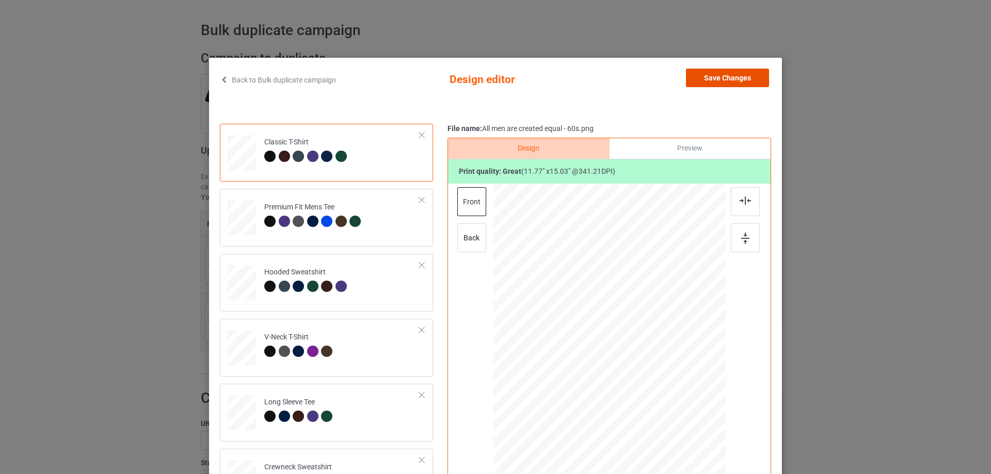
click at [735, 77] on button "Save Changes" at bounding box center [727, 78] width 83 height 19
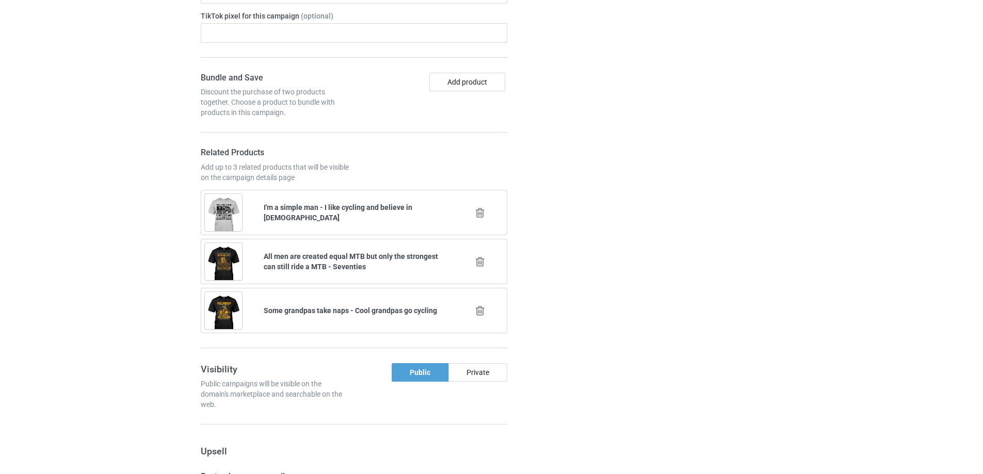
scroll to position [786, 0]
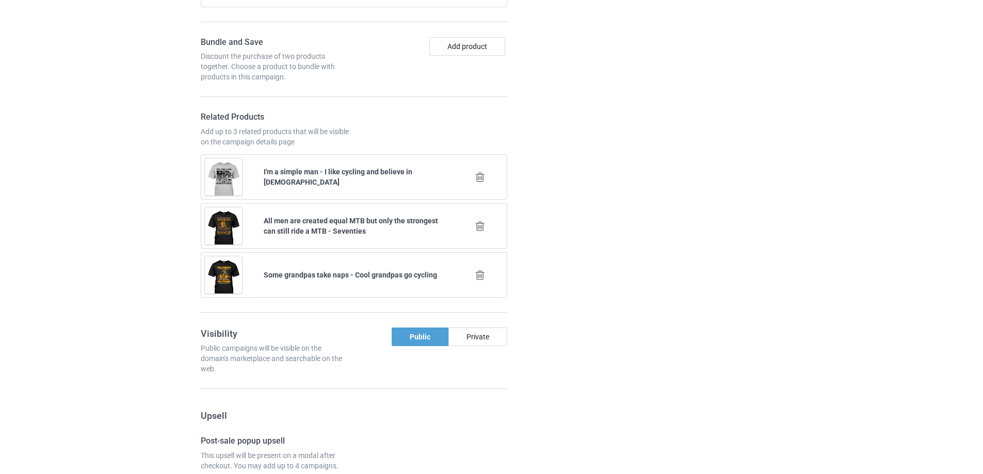
click at [480, 227] on icon at bounding box center [480, 226] width 13 height 11
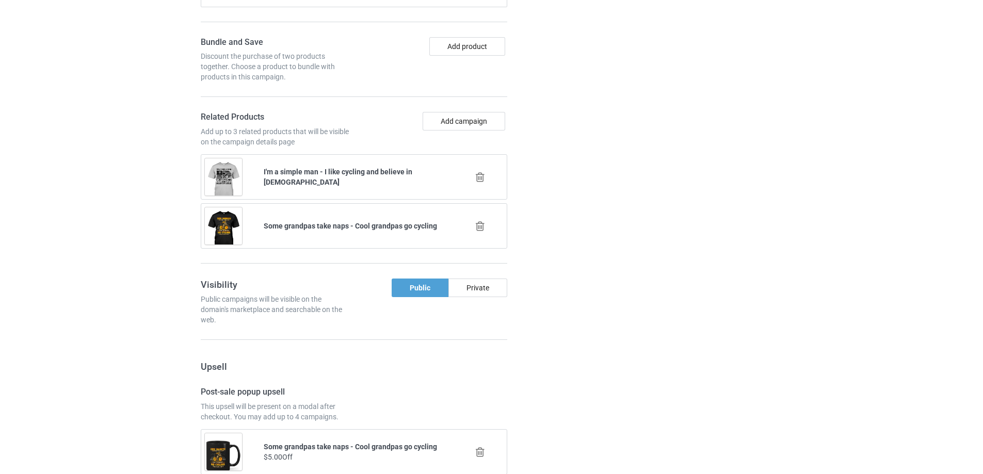
click at [571, 229] on div at bounding box center [566, 381] width 74 height 1512
click at [493, 121] on button "Add campaign" at bounding box center [464, 121] width 83 height 19
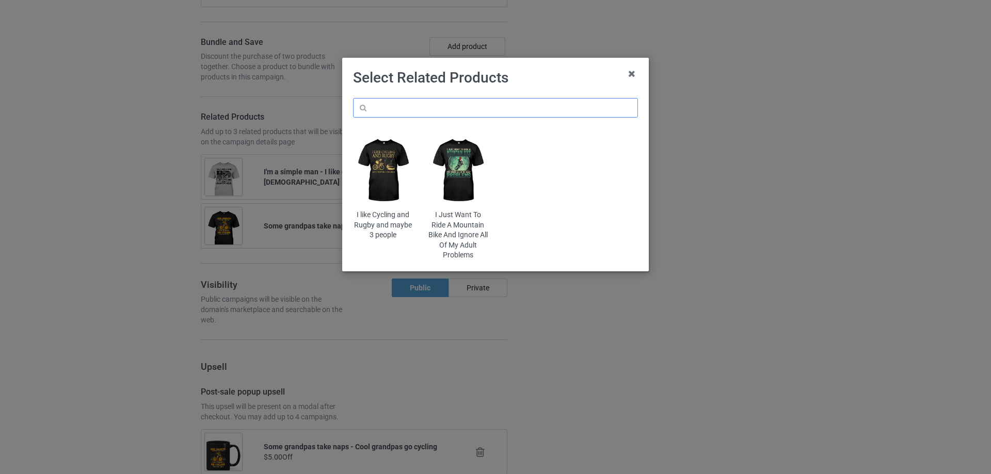
click at [521, 111] on input "text" at bounding box center [495, 108] width 285 height 20
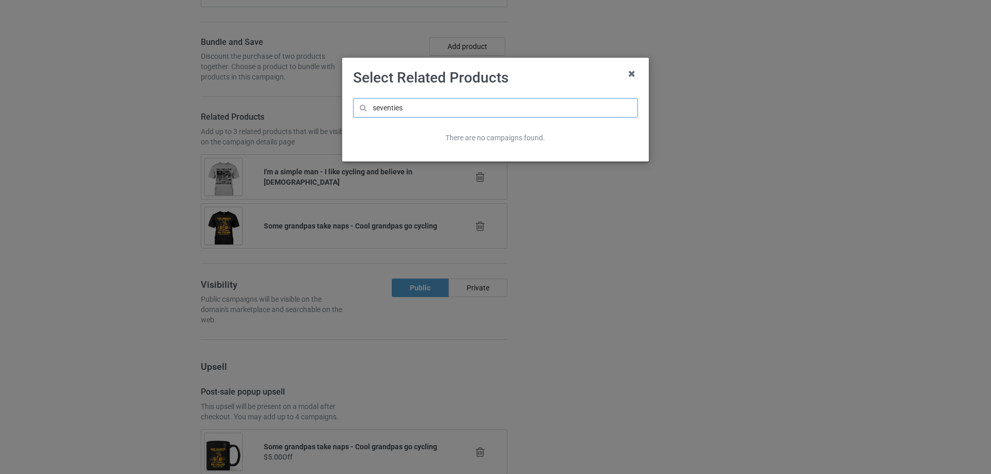
type input "seventies"
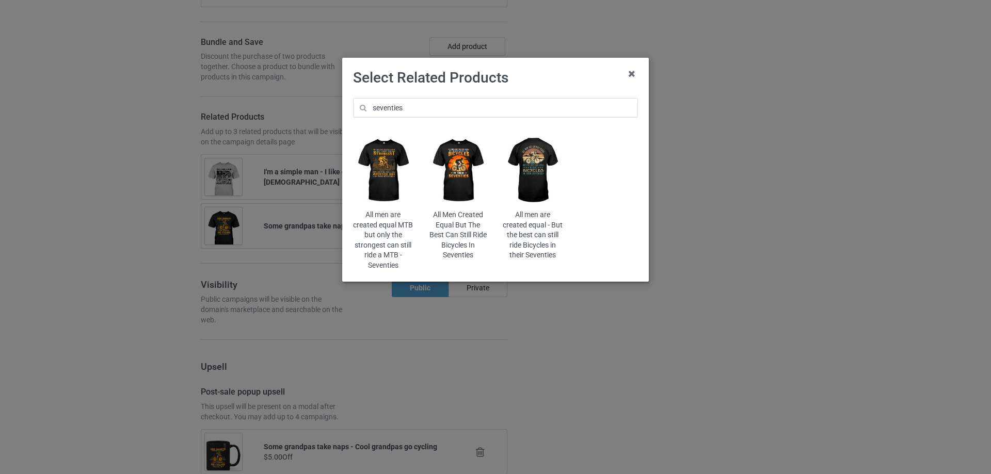
click at [544, 179] on img at bounding box center [533, 170] width 60 height 75
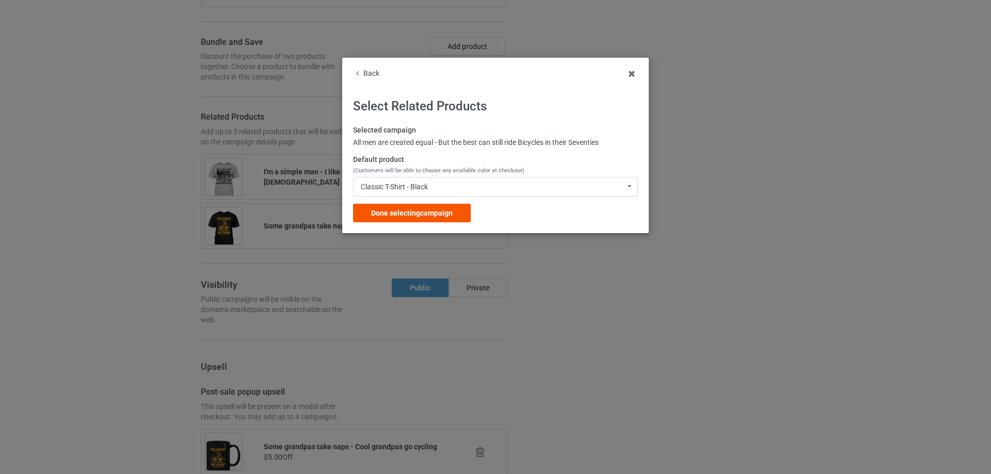
click at [434, 216] on span "Done selecting campaign" at bounding box center [412, 213] width 82 height 8
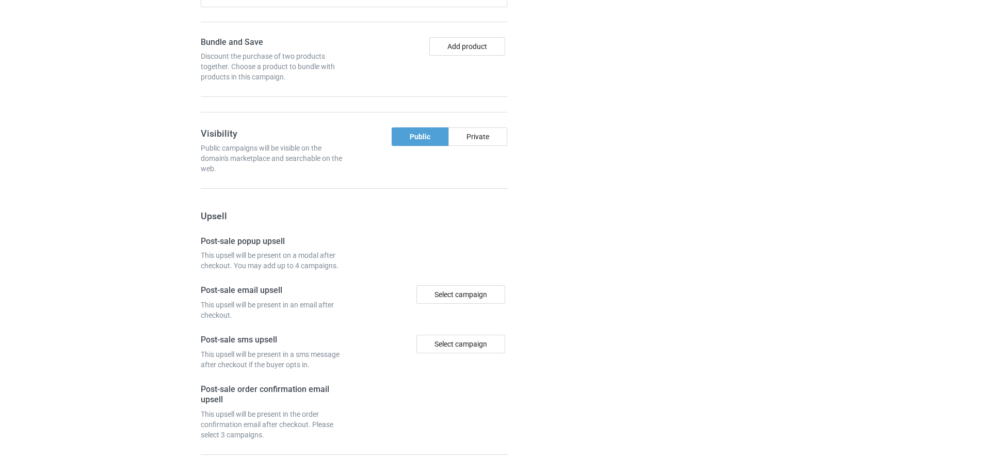
click at [651, 221] on div "Campaign details Details were duplicated from the original campaign. Any change…" at bounding box center [696, 81] width 186 height 912
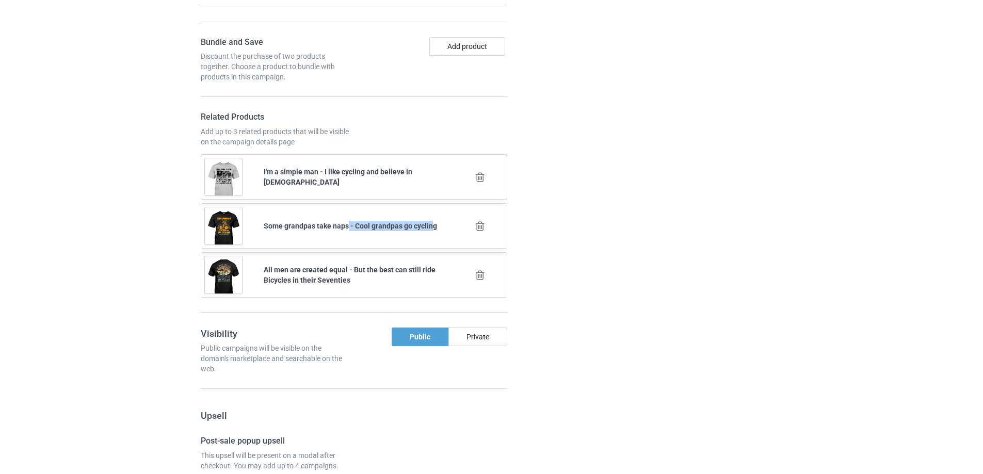
drag, startPoint x: 347, startPoint y: 228, endPoint x: 432, endPoint y: 225, distance: 85.2
click at [432, 225] on b "Some grandpas take naps - Cool grandpas go cycling" at bounding box center [350, 226] width 173 height 8
click at [587, 225] on div at bounding box center [566, 405] width 74 height 1561
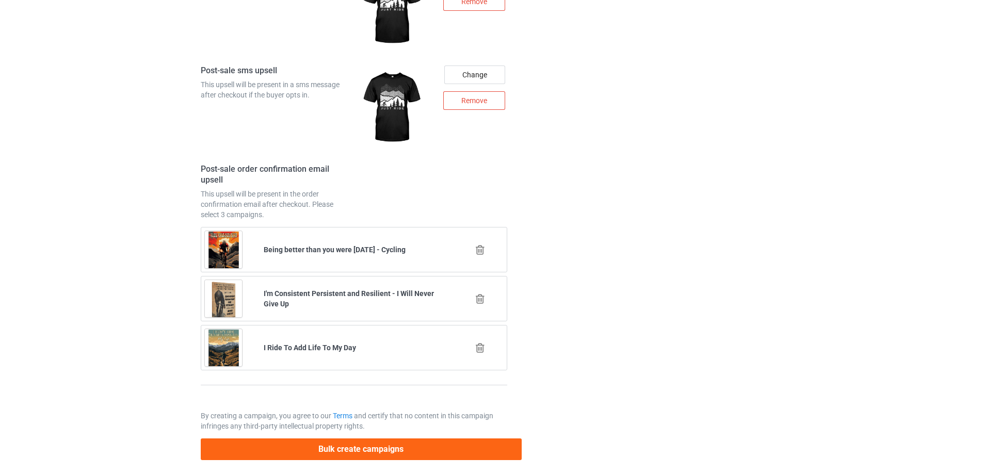
scroll to position [1513, 0]
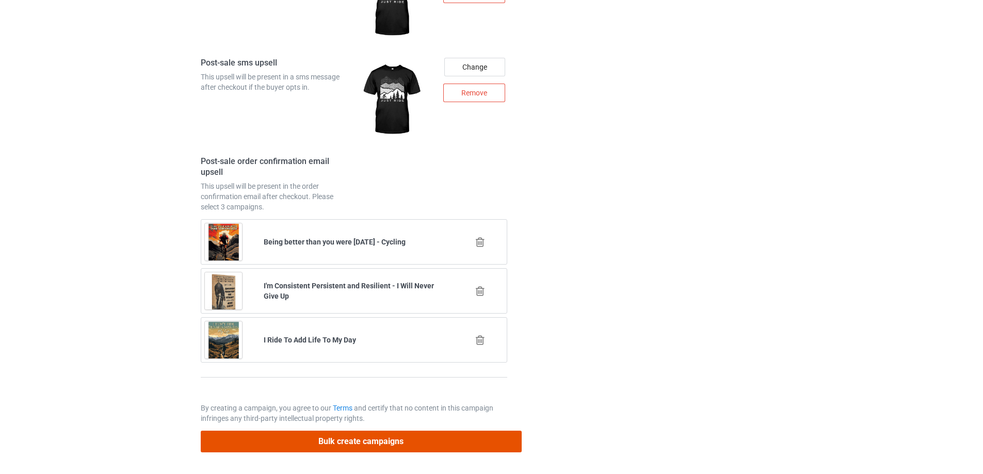
click at [396, 439] on button "Bulk create campaigns" at bounding box center [361, 441] width 321 height 21
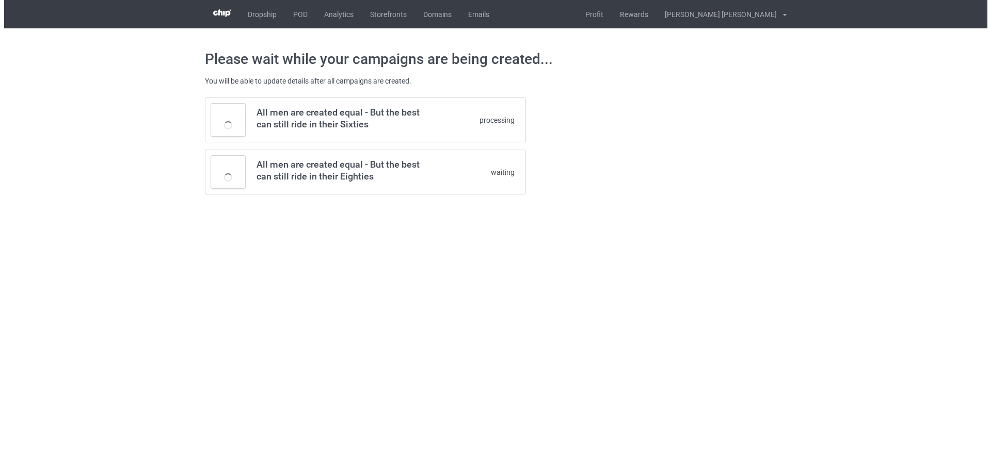
scroll to position [0, 0]
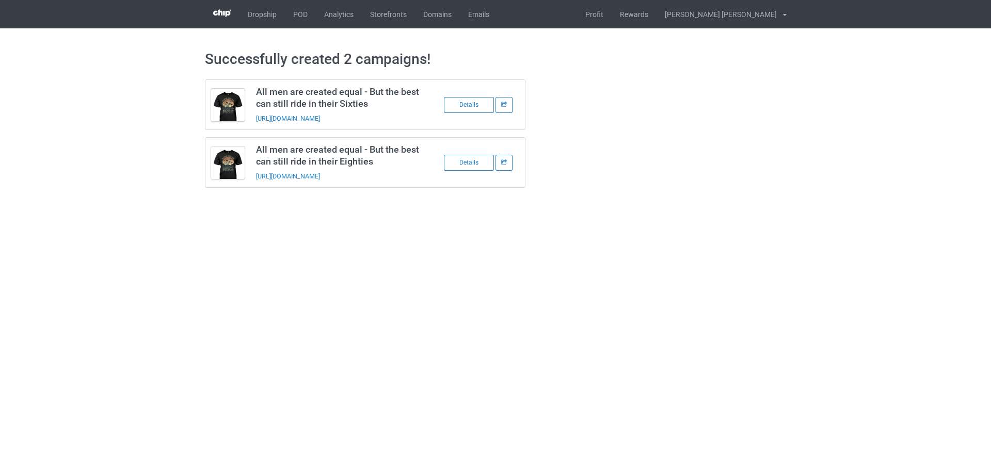
click at [664, 163] on div "All men are created equal - But the best can still ride in their Sixties [URL][…" at bounding box center [496, 133] width 596 height 123
click at [300, 7] on link "POD" at bounding box center [300, 14] width 31 height 28
